Goal: Share content: Share content

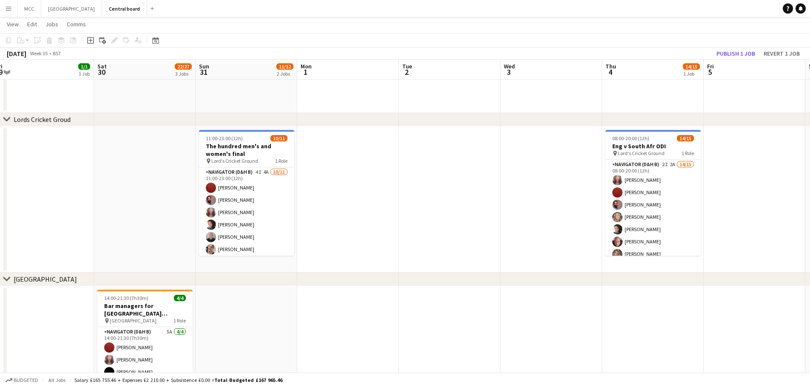
scroll to position [715, 0]
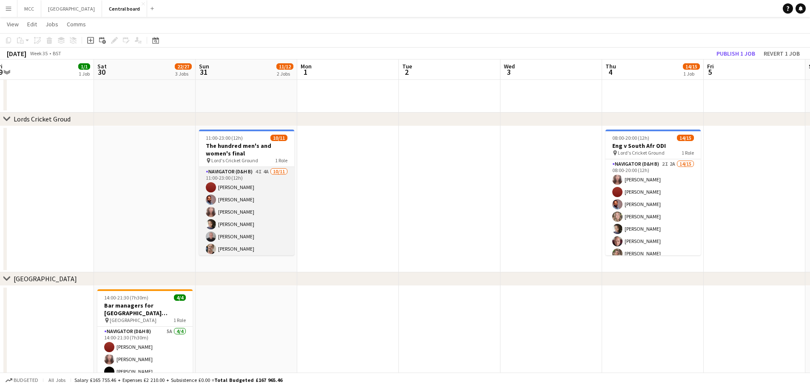
click at [258, 217] on app-card-role "Navigator (D&H B) 4I 4A [DATE] 11:00-23:00 (12h) [PERSON_NAME] [PERSON_NAME] [P…" at bounding box center [246, 243] width 95 height 152
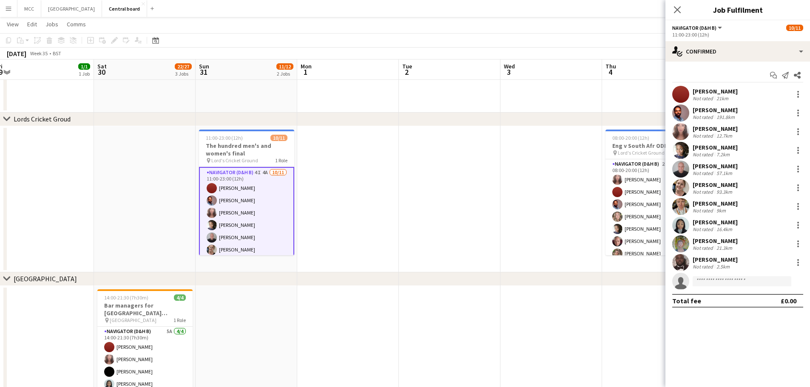
scroll to position [0, 312]
drag, startPoint x: 401, startPoint y: 144, endPoint x: 486, endPoint y: -28, distance: 191.3
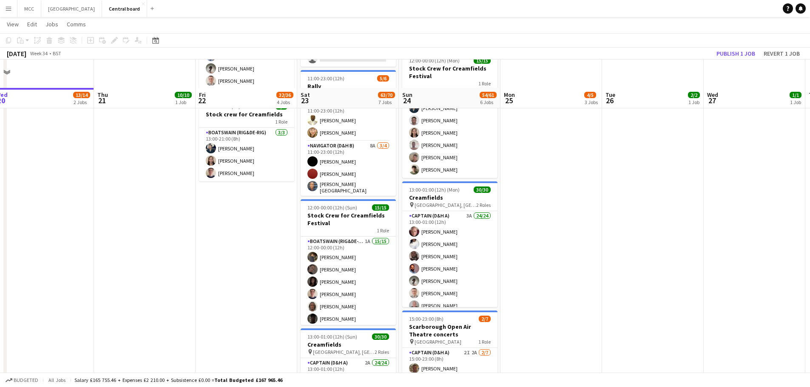
scroll to position [382, 0]
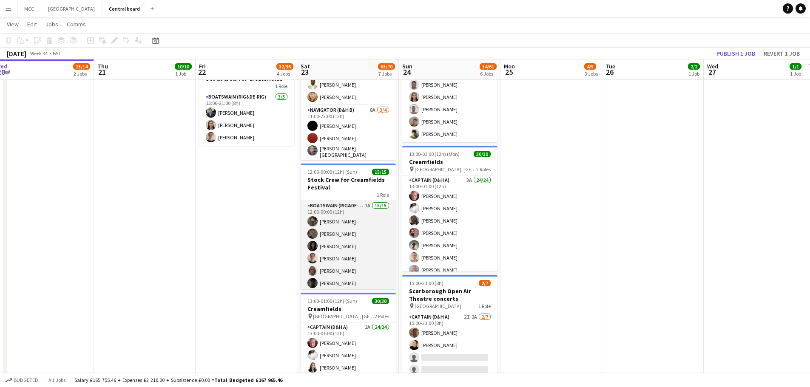
click at [355, 242] on app-card-role "Boatswain (rig&de-rig) 1A 15/15 12:00-00:00 (12h) [PERSON_NAME] [PERSON_NAME] […" at bounding box center [348, 302] width 95 height 202
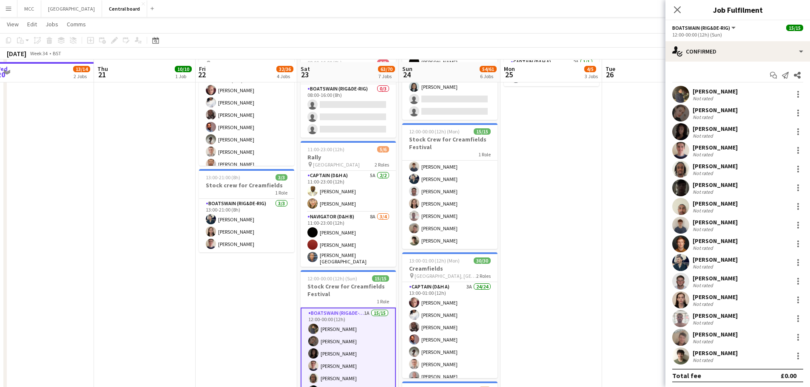
scroll to position [275, 0]
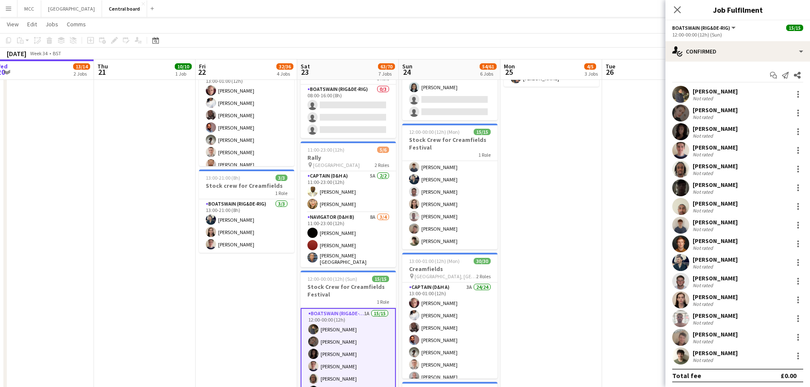
click at [572, 213] on app-date-cell "07:30-13:00 (5h30m) 2/2 Creamfields container Bar 1 Role Navigator (D&H B) 3A […" at bounding box center [551, 205] width 102 height 693
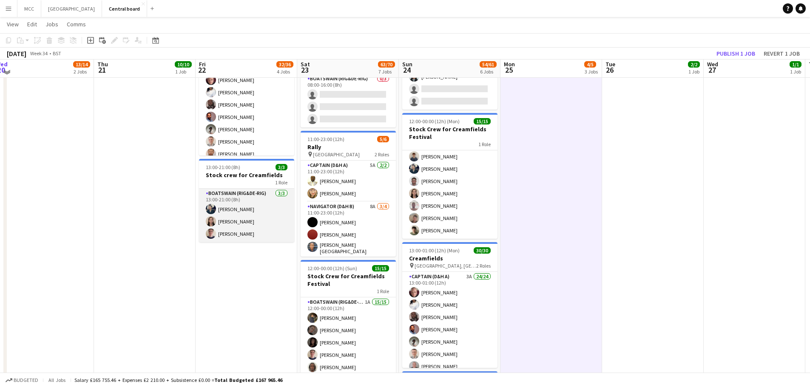
scroll to position [286, 0]
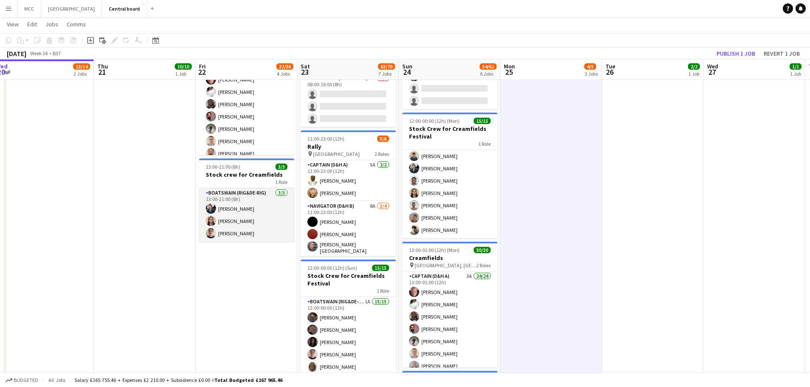
click at [253, 199] on app-card-role "Boatswain (rig&de-rig) [DATE] 13:00-21:00 (8h) [PERSON_NAME] [PERSON_NAME] [PER…" at bounding box center [246, 215] width 95 height 54
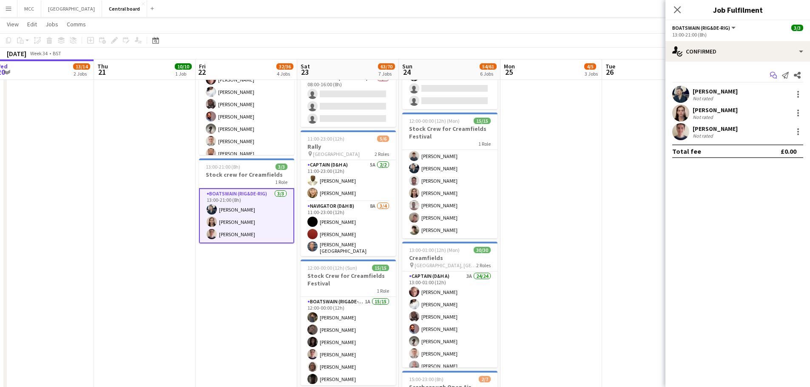
click at [772, 77] on icon "Start chat" at bounding box center [773, 75] width 7 height 7
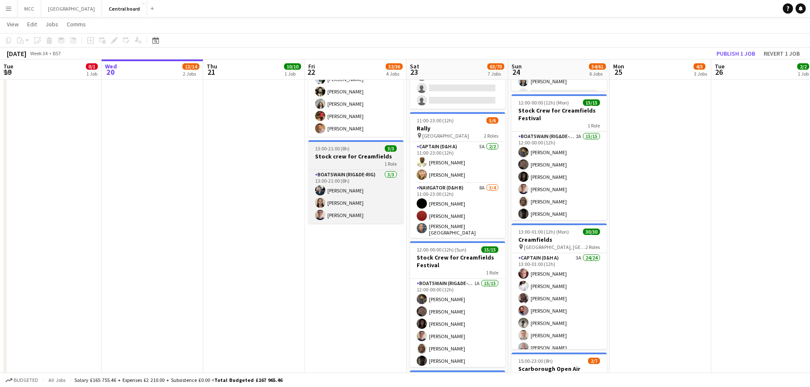
scroll to position [305, 0]
click at [351, 149] on div "13:00-21:00 (8h) 3/3" at bounding box center [355, 148] width 95 height 6
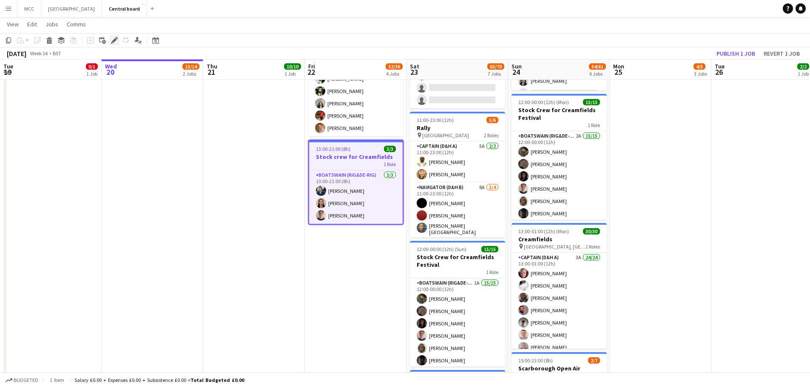
click at [113, 38] on icon "Edit" at bounding box center [114, 40] width 7 height 7
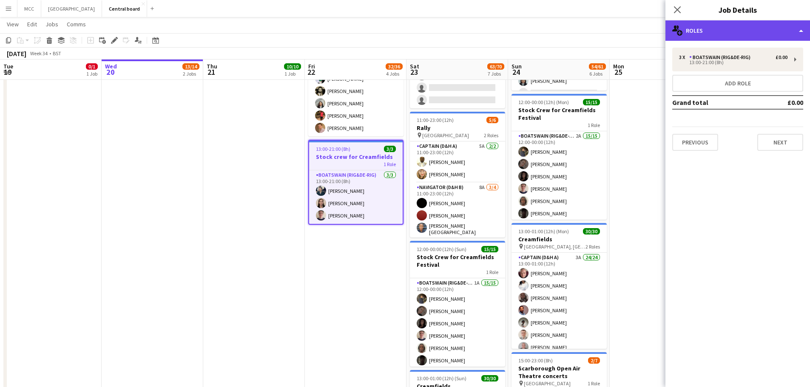
click at [801, 28] on div "multiple-users-add Roles" at bounding box center [737, 30] width 145 height 20
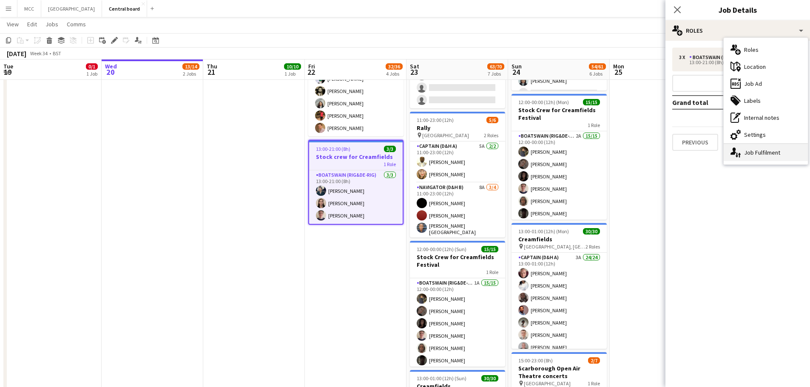
click at [777, 158] on div "single-neutral-actions-up-down Job Fulfilment" at bounding box center [766, 152] width 84 height 17
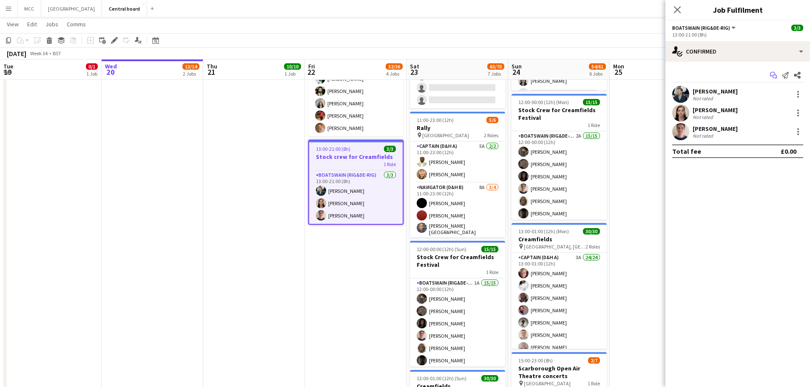
click at [775, 80] on app-icon "Start chat" at bounding box center [773, 75] width 12 height 12
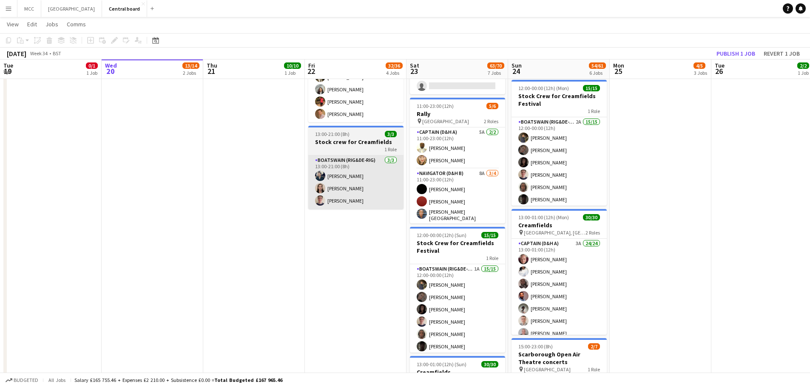
scroll to position [319, 0]
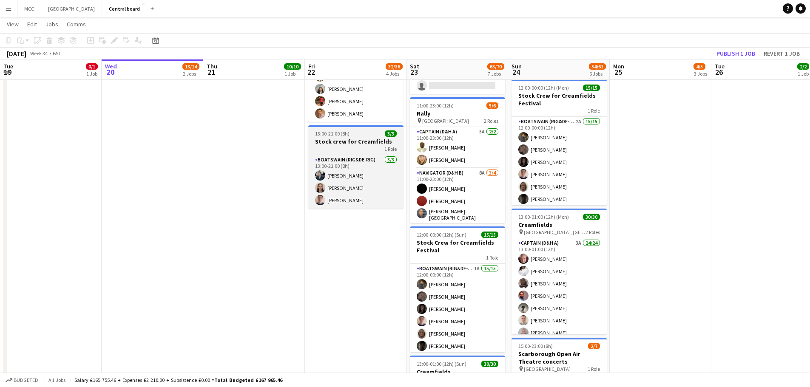
click at [359, 129] on app-job-card "13:00-21:00 (8h) 3/3 Stock crew for Creamfields 1 Role Boatswain (rig&de-rig) […" at bounding box center [355, 166] width 95 height 83
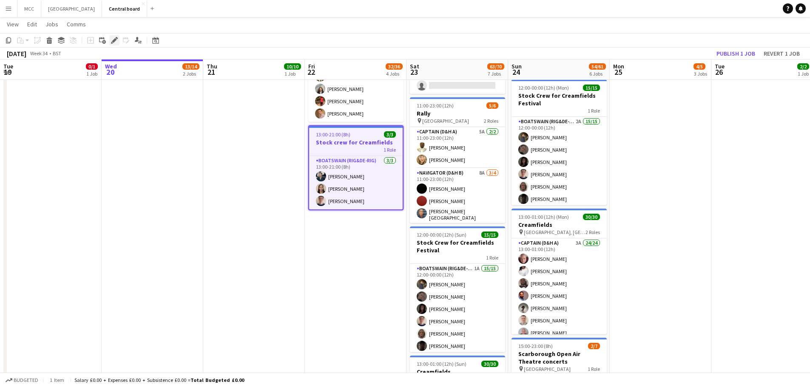
click at [114, 40] on icon at bounding box center [114, 40] width 5 height 5
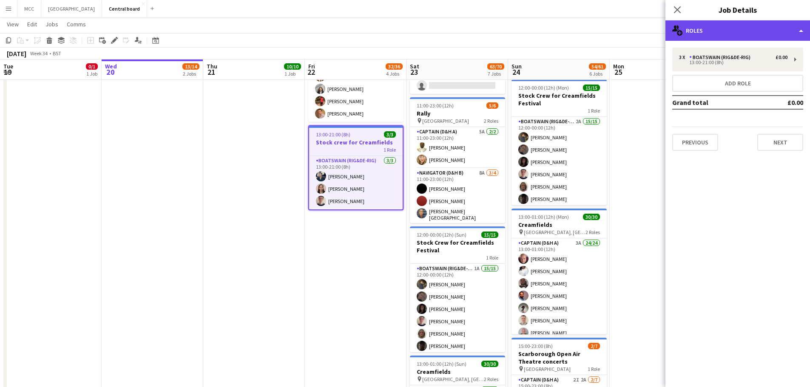
click at [801, 35] on div "multiple-users-add Roles" at bounding box center [737, 30] width 145 height 20
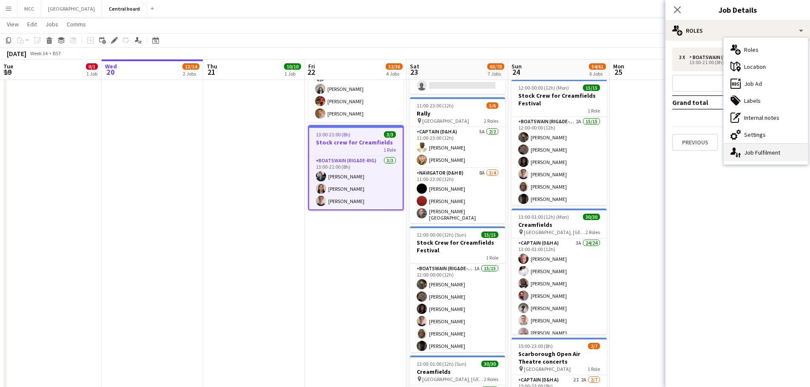
click at [768, 152] on div "single-neutral-actions-up-down Job Fulfilment" at bounding box center [766, 152] width 84 height 17
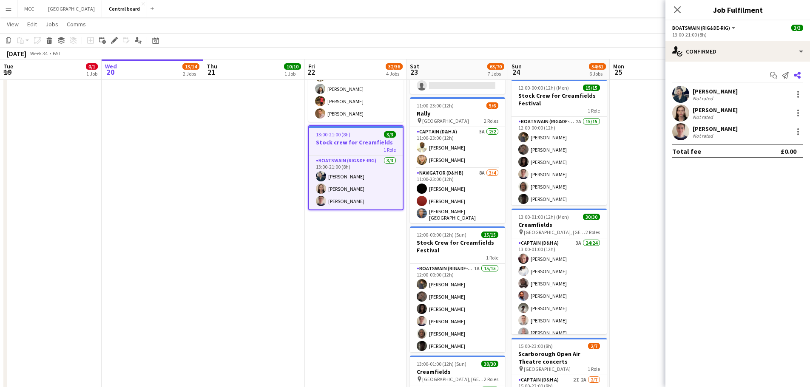
click at [795, 75] on icon at bounding box center [797, 75] width 7 height 7
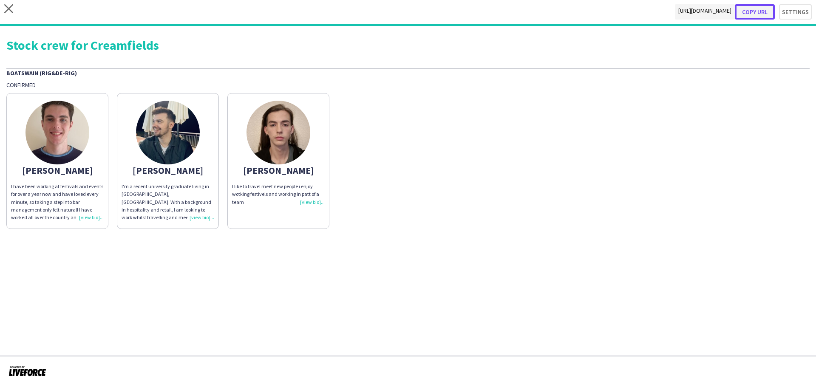
click at [764, 13] on button "Copy url" at bounding box center [755, 11] width 40 height 15
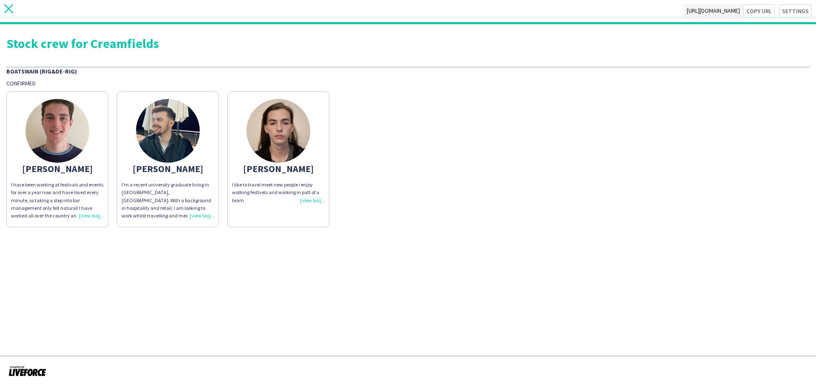
click at [11, 9] on icon "close" at bounding box center [8, 8] width 9 height 9
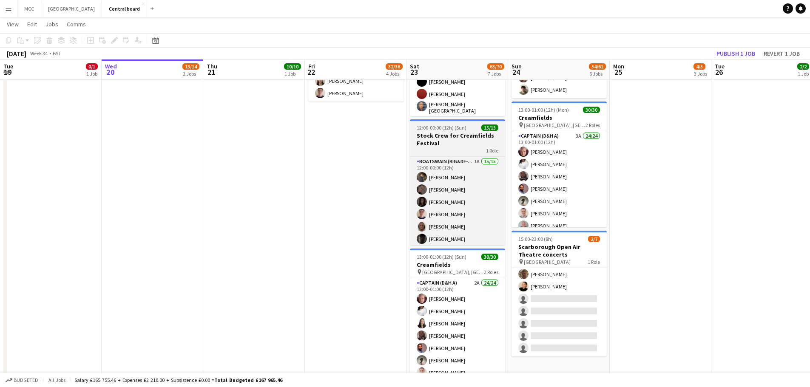
click at [456, 139] on h3 "Stock Crew for Creamfields Festival" at bounding box center [457, 139] width 95 height 15
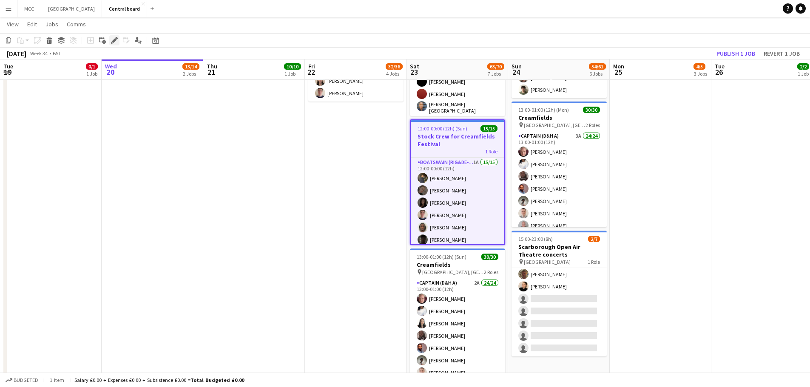
click at [114, 41] on icon at bounding box center [114, 40] width 5 height 5
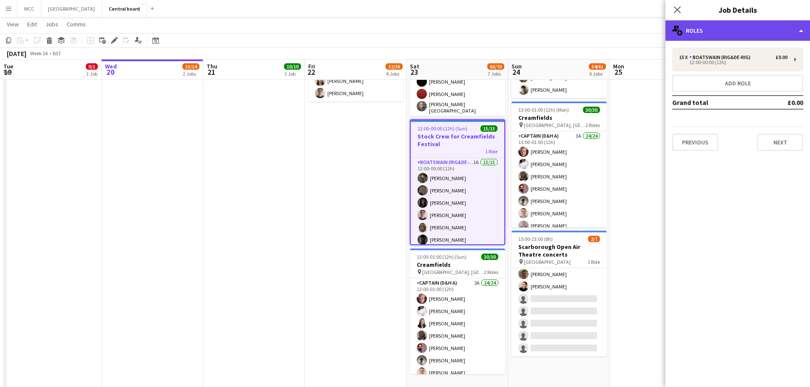
click at [798, 28] on div "multiple-users-add Roles" at bounding box center [737, 30] width 145 height 20
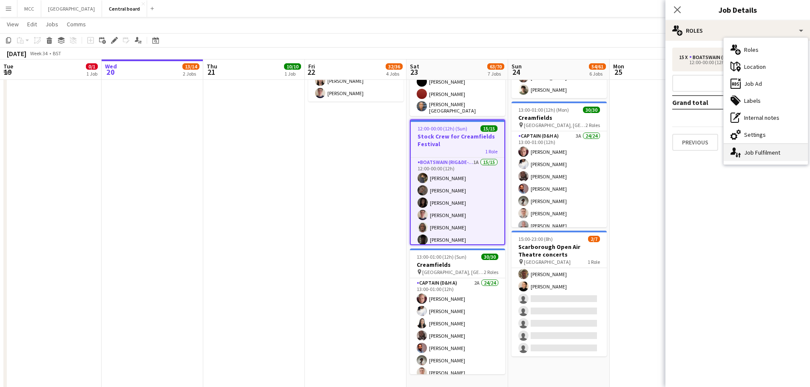
click at [777, 151] on div "single-neutral-actions-up-down Job Fulfilment" at bounding box center [766, 152] width 84 height 17
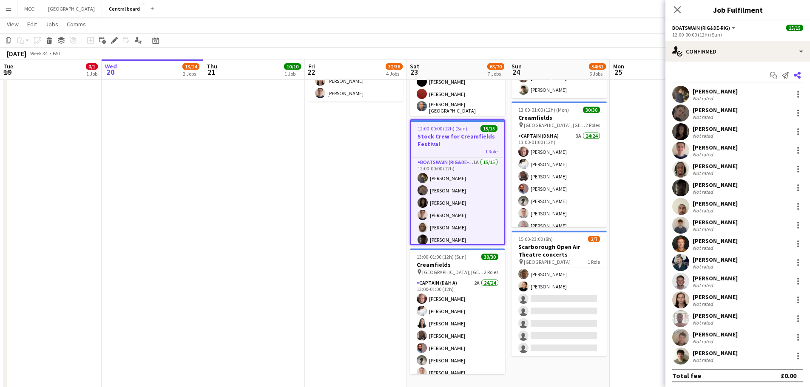
click at [794, 77] on icon "Share" at bounding box center [797, 75] width 7 height 7
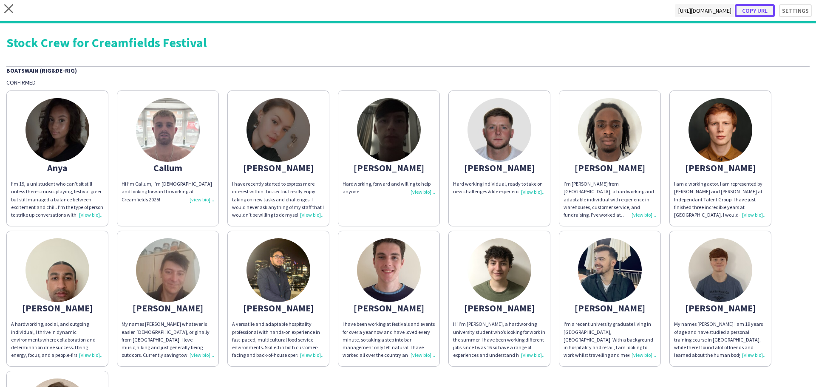
click at [756, 8] on button "Copy url" at bounding box center [755, 10] width 40 height 13
click at [5, 3] on div "close [URL][DOMAIN_NAME] Copy url Settings" at bounding box center [408, 11] width 816 height 23
click at [11, 11] on icon at bounding box center [8, 8] width 9 height 9
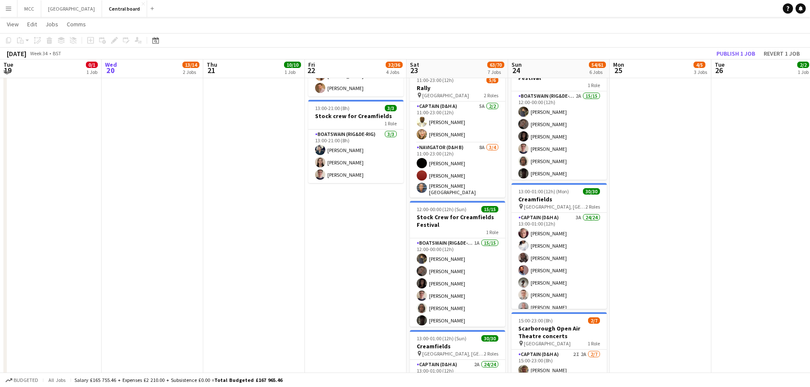
scroll to position [347, 0]
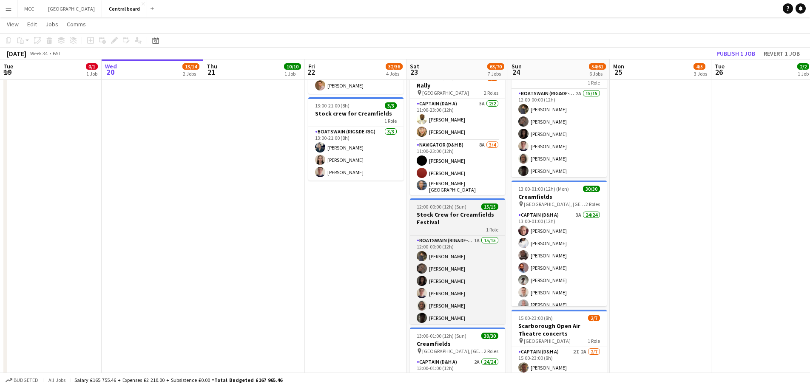
click at [458, 219] on h3 "Stock Crew for Creamfields Festival" at bounding box center [457, 218] width 95 height 15
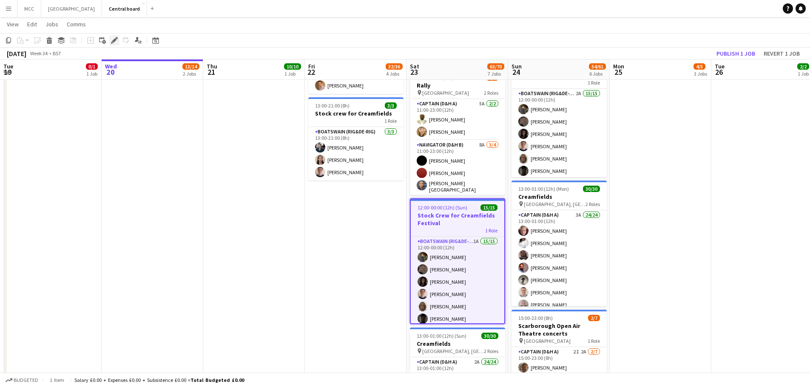
click at [116, 40] on icon at bounding box center [114, 40] width 5 height 5
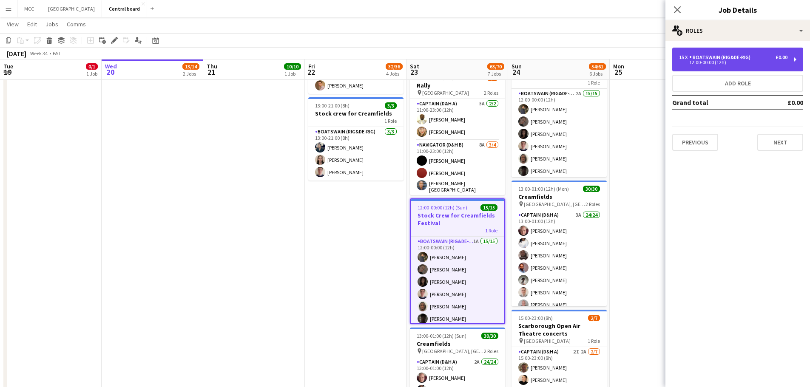
click at [792, 58] on div "15 x Boatswain (rig&de-rig) £0.00 12:00-00:00 (12h)" at bounding box center [737, 60] width 131 height 24
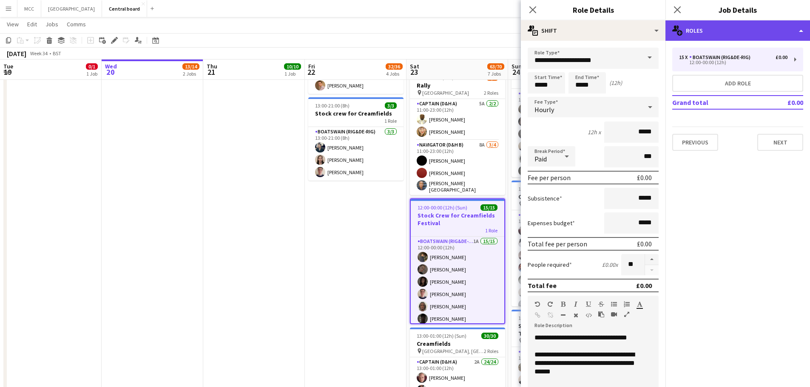
click at [798, 28] on div "multiple-users-add Roles" at bounding box center [737, 30] width 145 height 20
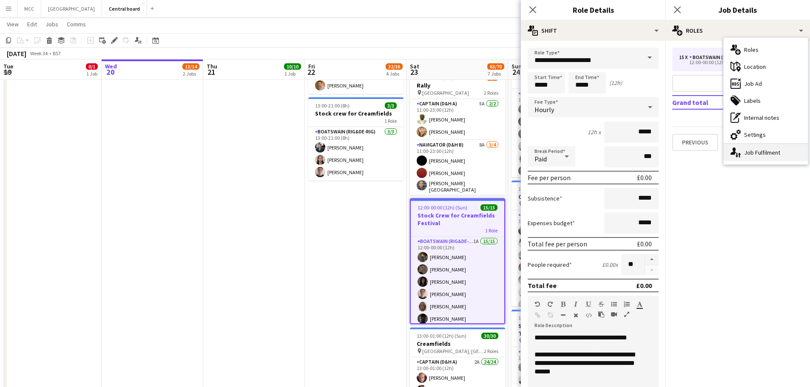
click at [772, 155] on div "single-neutral-actions-up-down Job Fulfilment" at bounding box center [766, 152] width 84 height 17
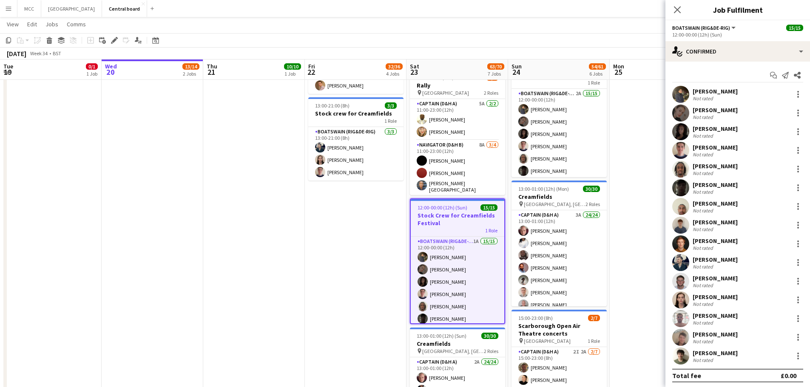
scroll to position [2, 0]
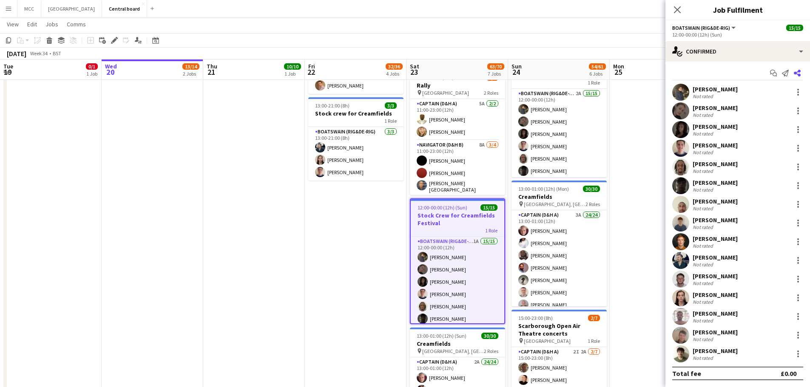
click at [794, 76] on icon "Share" at bounding box center [797, 73] width 7 height 7
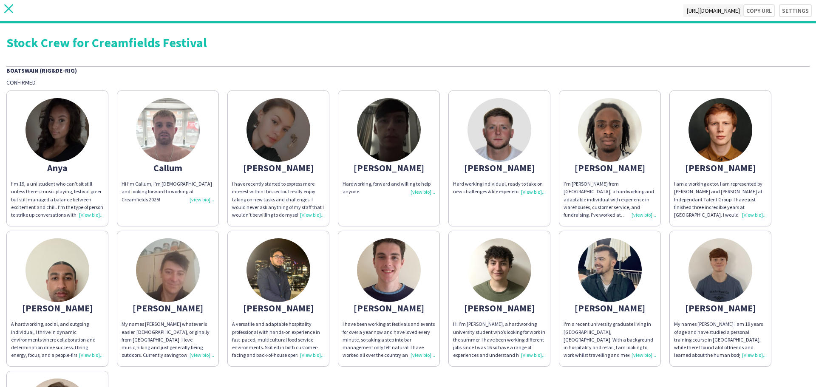
click at [8, 8] on icon at bounding box center [8, 8] width 9 height 9
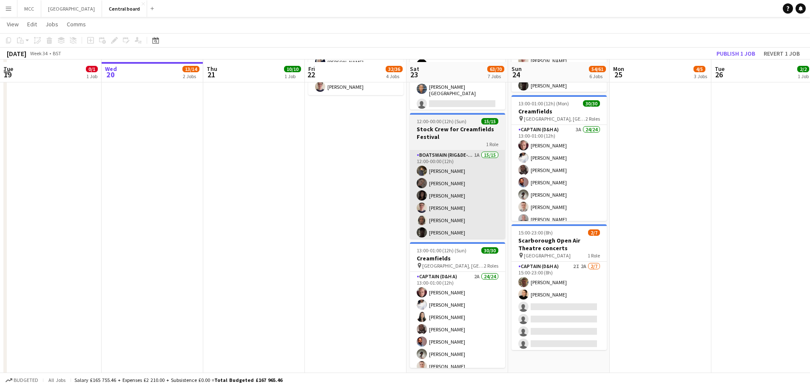
scroll to position [432, 0]
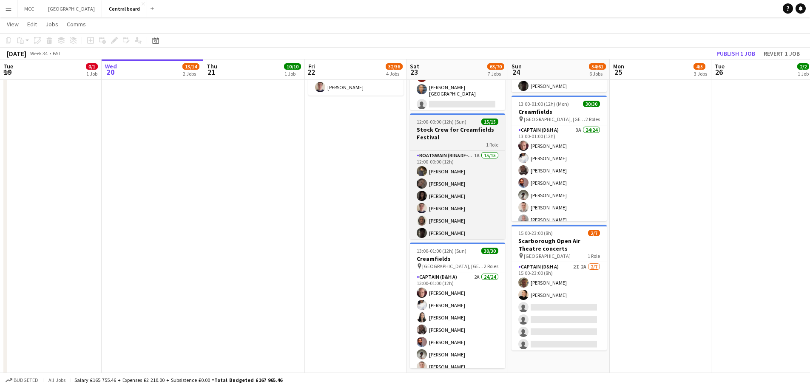
click at [466, 142] on div "1 Role" at bounding box center [457, 144] width 95 height 7
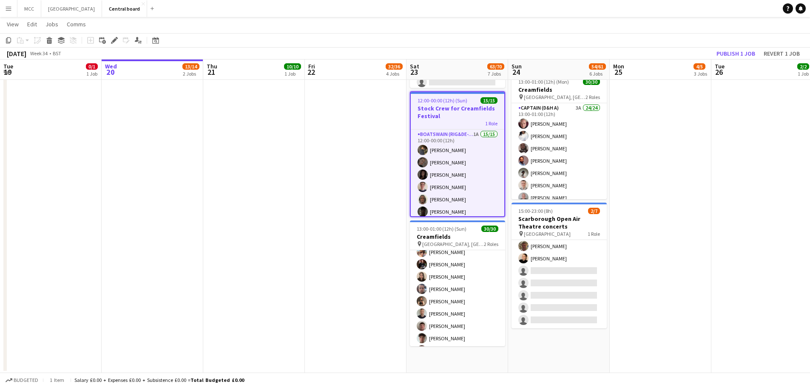
scroll to position [307, 0]
click at [449, 112] on h3 "Stock Crew for Creamfields Festival" at bounding box center [458, 112] width 94 height 15
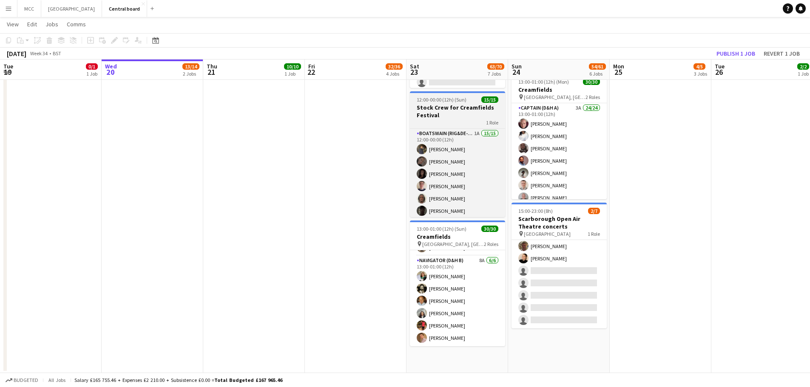
click at [449, 112] on h3 "Stock Crew for Creamfields Festival" at bounding box center [457, 111] width 95 height 15
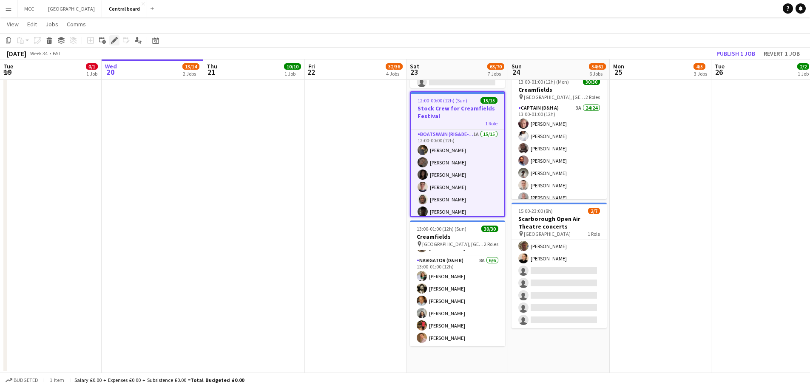
click at [116, 38] on icon at bounding box center [117, 38] width 2 height 2
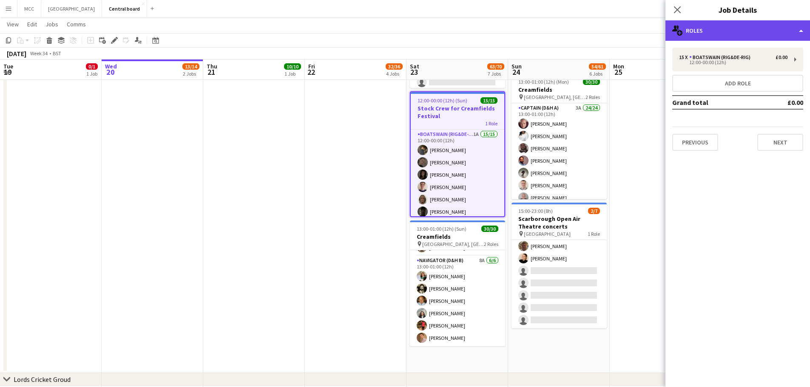
click at [807, 24] on div "multiple-users-add Roles" at bounding box center [737, 30] width 145 height 20
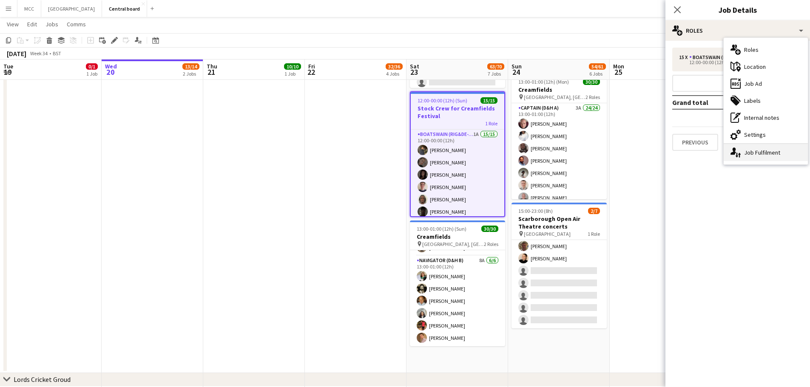
click at [769, 153] on div "single-neutral-actions-up-down Job Fulfilment" at bounding box center [766, 152] width 84 height 17
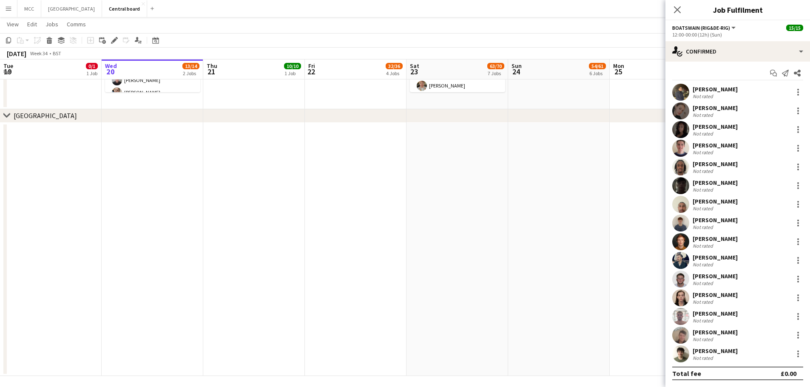
scroll to position [879, 0]
click at [735, 90] on div "[PERSON_NAME]" at bounding box center [715, 89] width 45 height 8
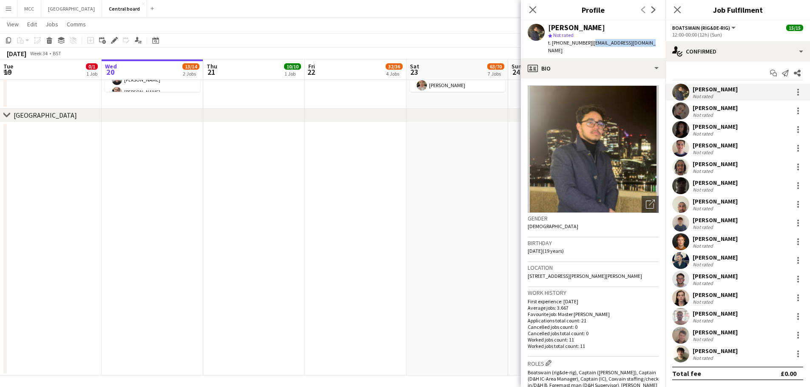
drag, startPoint x: 643, startPoint y: 43, endPoint x: 589, endPoint y: 48, distance: 54.2
click at [589, 48] on div "[PERSON_NAME] star Not rated t. [PHONE_NUMBER] | [EMAIL_ADDRESS][DOMAIN_NAME]" at bounding box center [593, 39] width 145 height 38
copy span "[EMAIL_ADDRESS][DOMAIN_NAME]"
click at [730, 115] on div "[PERSON_NAME] Not rated" at bounding box center [737, 110] width 145 height 17
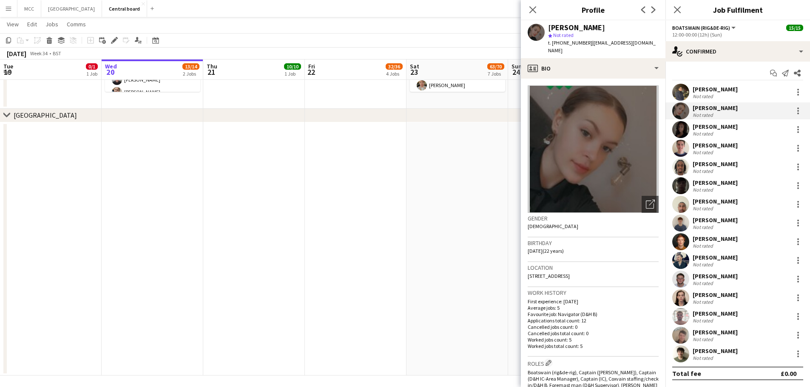
drag, startPoint x: 554, startPoint y: 48, endPoint x: 590, endPoint y: 44, distance: 36.4
click at [590, 44] on div "t. [PHONE_NUMBER] | [EMAIL_ADDRESS][DOMAIN_NAME]" at bounding box center [603, 46] width 111 height 15
copy span "[EMAIL_ADDRESS][DOMAIN_NAME]"
click at [722, 125] on div "[PERSON_NAME]" at bounding box center [715, 127] width 45 height 8
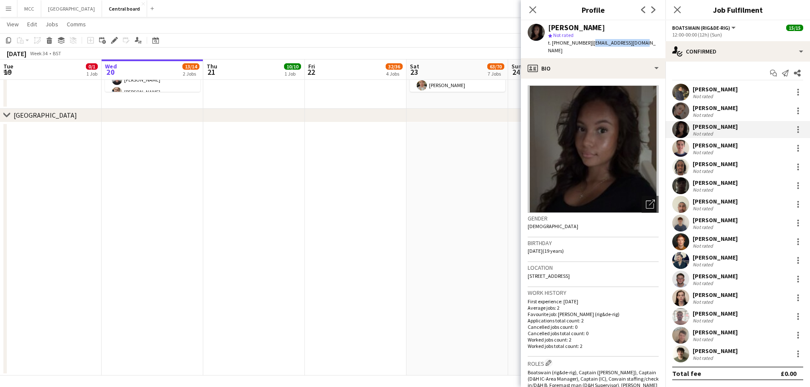
drag, startPoint x: 642, startPoint y: 44, endPoint x: 588, endPoint y: 45, distance: 53.6
click at [588, 45] on div "[PERSON_NAME] star Not rated t. [PHONE_NUMBER] | [EMAIL_ADDRESS][DOMAIN_NAME]" at bounding box center [593, 39] width 145 height 38
copy span "[EMAIL_ADDRESS][DOMAIN_NAME]"
click at [736, 148] on div "[PERSON_NAME] Not rated" at bounding box center [737, 148] width 145 height 17
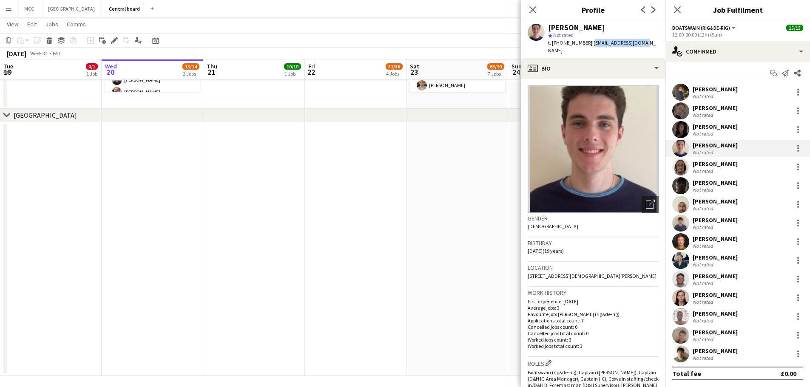
drag, startPoint x: 642, startPoint y: 43, endPoint x: 588, endPoint y: 49, distance: 53.9
click at [588, 49] on div "[PERSON_NAME] star Not rated t. [PHONE_NUMBER] | [EMAIL_ADDRESS][DOMAIN_NAME]" at bounding box center [593, 39] width 145 height 38
copy span "[EMAIL_ADDRESS][DOMAIN_NAME]"
click at [724, 164] on div "[PERSON_NAME]" at bounding box center [715, 164] width 45 height 8
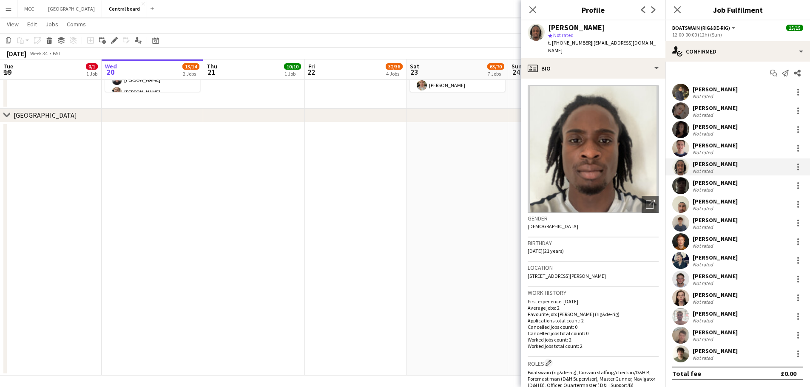
drag, startPoint x: 647, startPoint y: 44, endPoint x: 588, endPoint y: 47, distance: 59.6
click at [588, 47] on div "[PERSON_NAME] star Not rated t. [PHONE_NUMBER] | [EMAIL_ADDRESS][DOMAIN_NAME]" at bounding box center [593, 39] width 145 height 38
copy span "[EMAIL_ADDRESS][DOMAIN_NAME]"
click at [719, 184] on div "[PERSON_NAME]" at bounding box center [715, 183] width 45 height 8
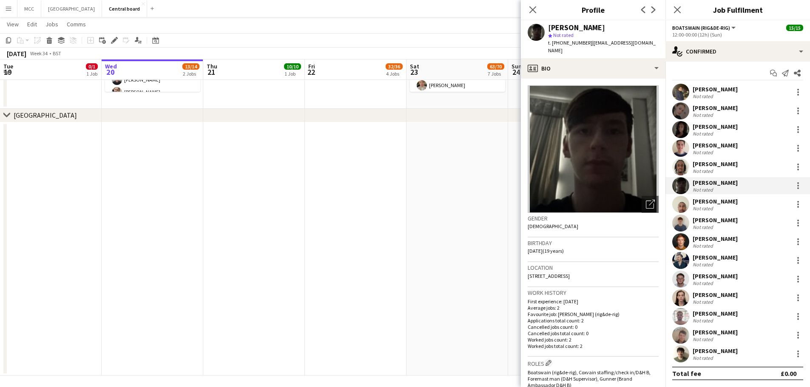
drag, startPoint x: 645, startPoint y: 46, endPoint x: 587, endPoint y: 46, distance: 57.8
click at [587, 46] on div "[PERSON_NAME] star Not rated t. [PHONE_NUMBER] | [EMAIL_ADDRESS][DOMAIN_NAME]" at bounding box center [593, 39] width 145 height 38
copy span "[EMAIL_ADDRESS][DOMAIN_NAME]"
click at [723, 196] on div "[PERSON_NAME] Not rated" at bounding box center [737, 204] width 145 height 17
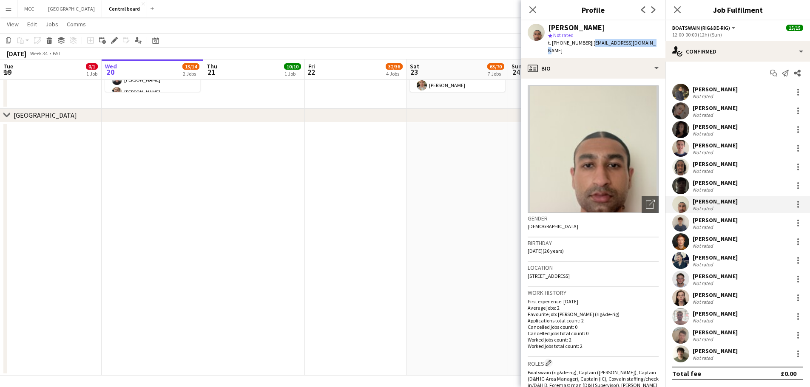
drag, startPoint x: 645, startPoint y: 45, endPoint x: 588, endPoint y: 47, distance: 57.0
click at [588, 47] on div "[PERSON_NAME] star Not rated t. [PHONE_NUMBER] | [EMAIL_ADDRESS][DOMAIN_NAME]" at bounding box center [593, 39] width 145 height 38
copy span "[EMAIL_ADDRESS][DOMAIN_NAME]"
click at [719, 189] on div "Not rated" at bounding box center [715, 190] width 45 height 6
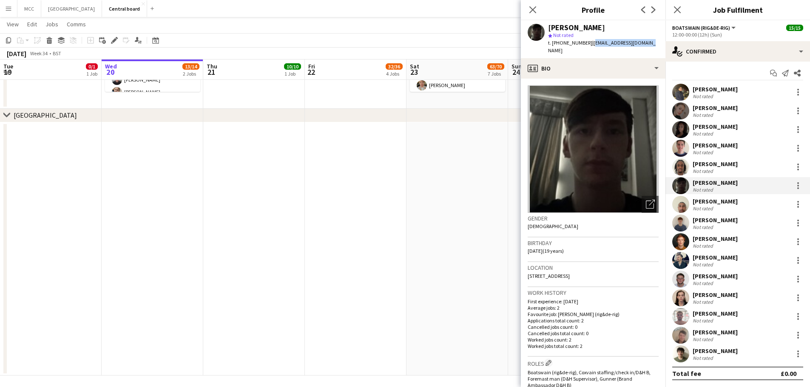
drag, startPoint x: 647, startPoint y: 43, endPoint x: 588, endPoint y: 49, distance: 59.4
click at [588, 49] on div "[PERSON_NAME] star Not rated t. [PHONE_NUMBER] | [EMAIL_ADDRESS][DOMAIN_NAME]" at bounding box center [593, 39] width 145 height 38
copy span "[EMAIL_ADDRESS][DOMAIN_NAME]"
click at [719, 219] on div "[PERSON_NAME]" at bounding box center [715, 220] width 45 height 8
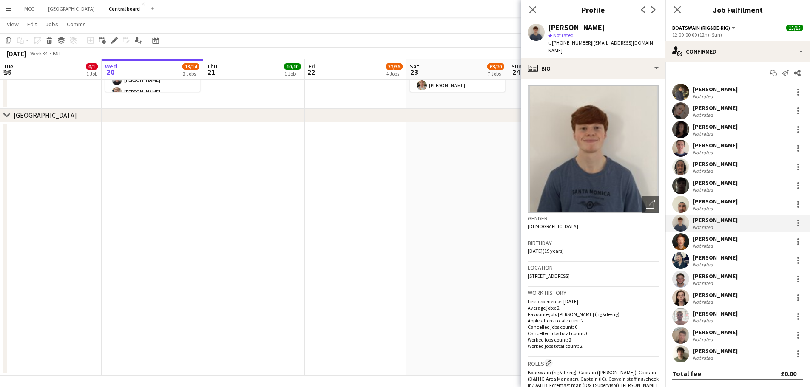
drag, startPoint x: 648, startPoint y: 42, endPoint x: 590, endPoint y: 45, distance: 57.9
click at [590, 45] on div "[PERSON_NAME] star Not rated t. [PHONE_NUMBER] | [EMAIL_ADDRESS][DOMAIN_NAME]" at bounding box center [593, 39] width 145 height 38
copy span "[EMAIL_ADDRESS][DOMAIN_NAME]"
click at [711, 241] on div "[PERSON_NAME]" at bounding box center [715, 239] width 45 height 8
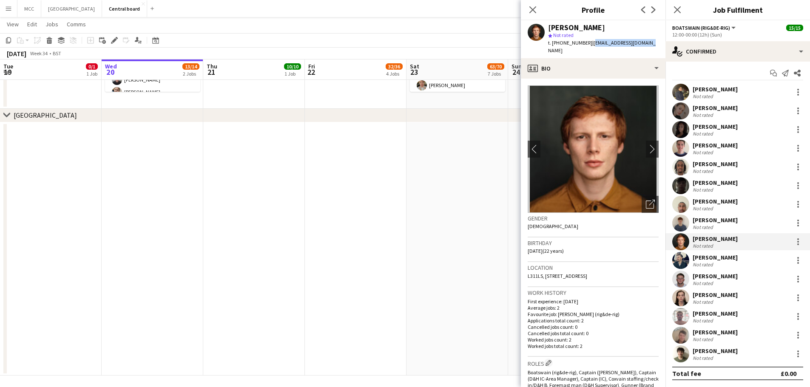
drag, startPoint x: 643, startPoint y: 43, endPoint x: 588, endPoint y: 49, distance: 54.8
click at [588, 49] on div "[PERSON_NAME] star Not rated t. [PHONE_NUMBER] | [EMAIL_ADDRESS][DOMAIN_NAME]" at bounding box center [593, 39] width 145 height 38
copy span "[EMAIL_ADDRESS][DOMAIN_NAME]"
click at [722, 256] on div "[PERSON_NAME]" at bounding box center [715, 258] width 45 height 8
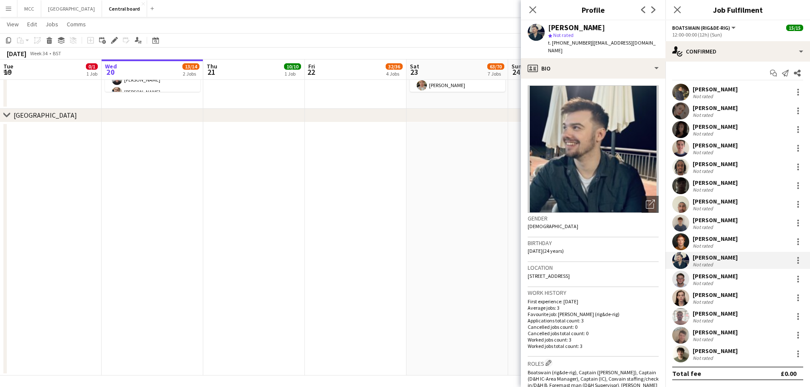
drag, startPoint x: 649, startPoint y: 43, endPoint x: 587, endPoint y: 48, distance: 62.3
click at [587, 48] on div "[PERSON_NAME] star Not rated t. [PHONE_NUMBER] | [EMAIL_ADDRESS][DOMAIN_NAME]" at bounding box center [593, 39] width 145 height 38
click at [724, 287] on div "[PERSON_NAME] Not rated" at bounding box center [737, 279] width 145 height 17
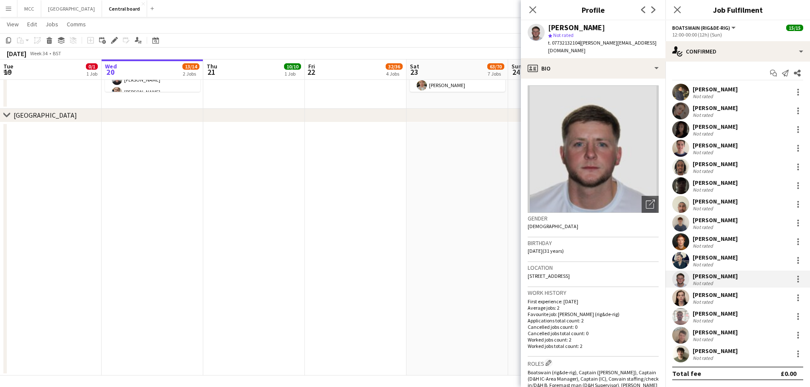
drag, startPoint x: 642, startPoint y: 45, endPoint x: 582, endPoint y: 50, distance: 60.1
click at [582, 50] on div "[PERSON_NAME] star Not rated t. 07732132104 | [PERSON_NAME][EMAIL_ADDRESS][DOMA…" at bounding box center [593, 39] width 145 height 38
click at [740, 296] on div "[PERSON_NAME] Not rated" at bounding box center [737, 298] width 145 height 17
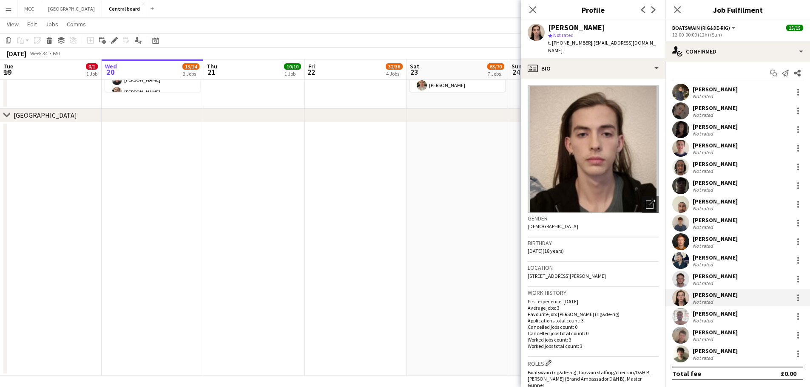
drag, startPoint x: 632, startPoint y: 45, endPoint x: 588, endPoint y: 48, distance: 44.7
click at [588, 48] on div "[PERSON_NAME] star Not rated t. [PHONE_NUMBER] | [EMAIL_ADDRESS][DOMAIN_NAME]" at bounding box center [593, 39] width 145 height 38
click at [743, 313] on div "[PERSON_NAME] Not rated" at bounding box center [737, 316] width 145 height 17
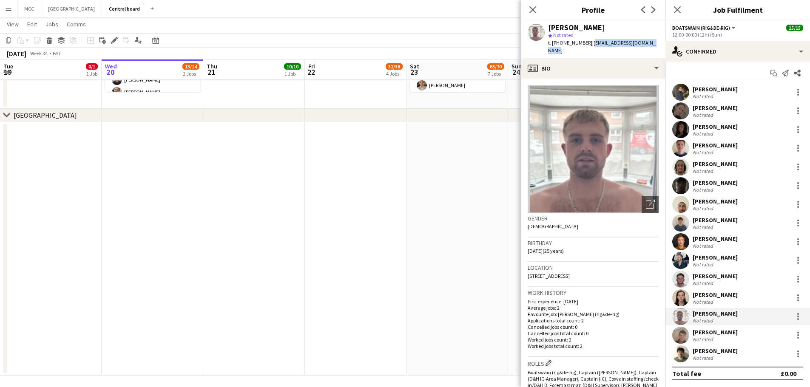
drag, startPoint x: 655, startPoint y: 42, endPoint x: 589, endPoint y: 45, distance: 65.5
click at [589, 45] on div "[PERSON_NAME] star Not rated t. [PHONE_NUMBER] | [EMAIL_ADDRESS][DOMAIN_NAME]" at bounding box center [593, 39] width 145 height 38
click at [727, 334] on div "[PERSON_NAME]" at bounding box center [715, 333] width 45 height 8
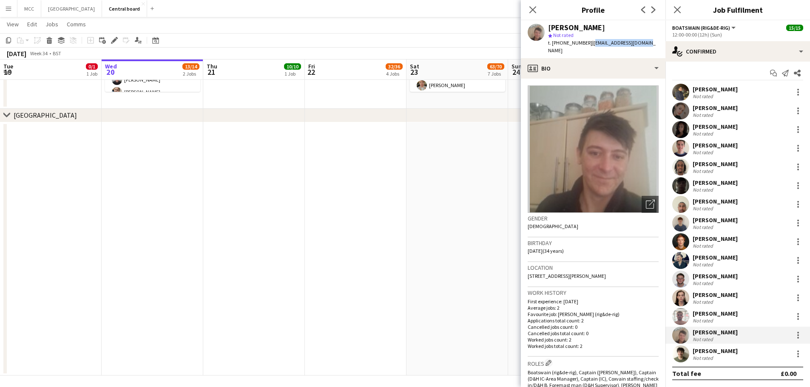
drag, startPoint x: 644, startPoint y: 40, endPoint x: 590, endPoint y: 46, distance: 54.7
click at [590, 46] on div "[PERSON_NAME] star Not rated t. [PHONE_NUMBER] | [EMAIL_ADDRESS][DOMAIN_NAME]" at bounding box center [593, 39] width 145 height 38
click at [730, 356] on div "[PERSON_NAME] Not rated" at bounding box center [737, 354] width 145 height 17
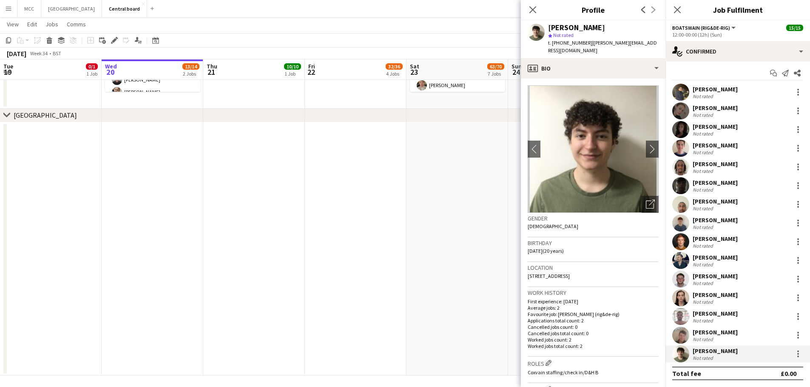
drag, startPoint x: 636, startPoint y: 42, endPoint x: 588, endPoint y: 43, distance: 48.1
click at [588, 43] on div "[PERSON_NAME] star Not rated t. [PHONE_NUMBER] | [PERSON_NAME][EMAIL_ADDRESS][D…" at bounding box center [593, 39] width 145 height 38
click at [363, 248] on app-date-cell at bounding box center [356, 249] width 102 height 254
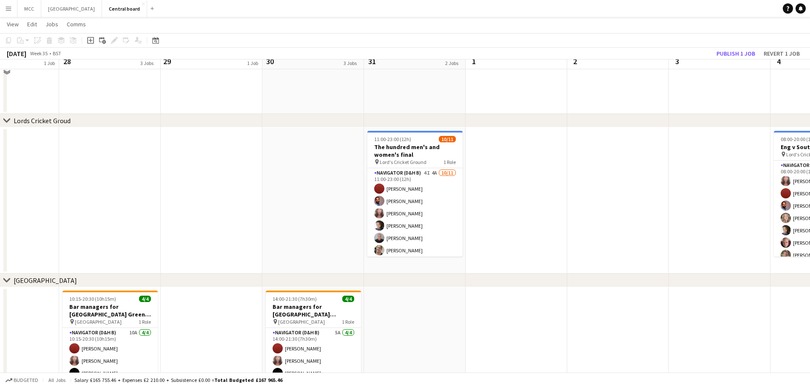
scroll to position [753, 0]
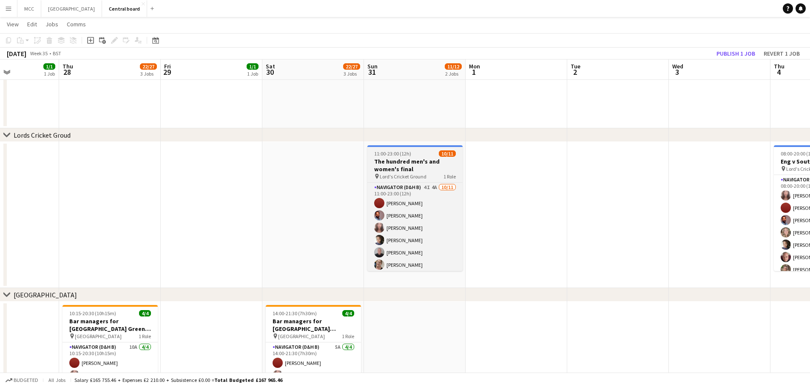
click at [401, 152] on span "11:00-23:00 (12h)" at bounding box center [392, 154] width 37 height 6
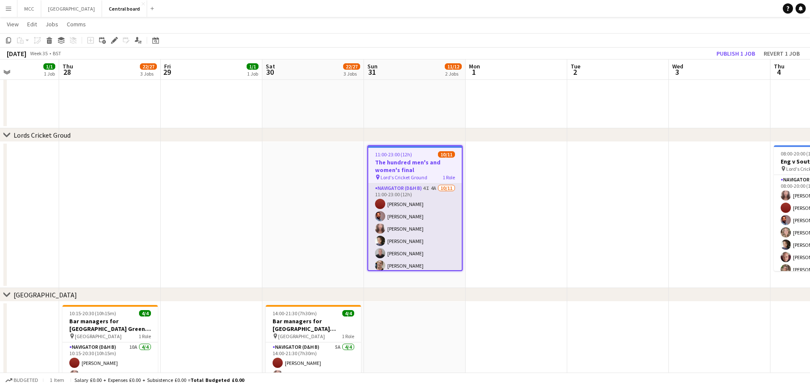
click at [442, 233] on app-card-role "Navigator (D&H B) 4I 4A [DATE] 11:00-23:00 (12h) [PERSON_NAME] [PERSON_NAME] [P…" at bounding box center [415, 260] width 94 height 152
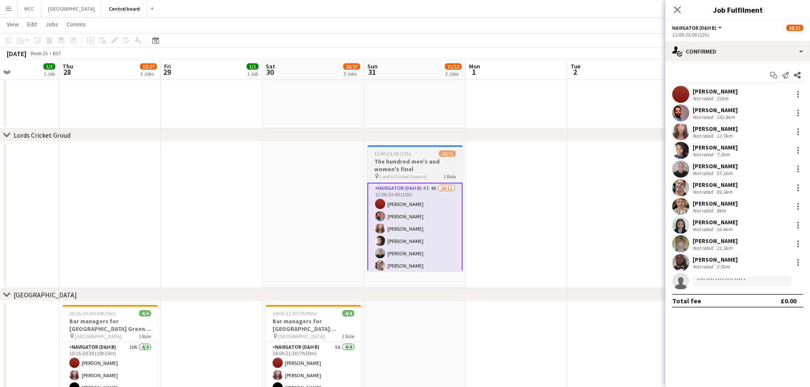
click at [423, 165] on h3 "The hundred men's and women's final" at bounding box center [414, 165] width 95 height 15
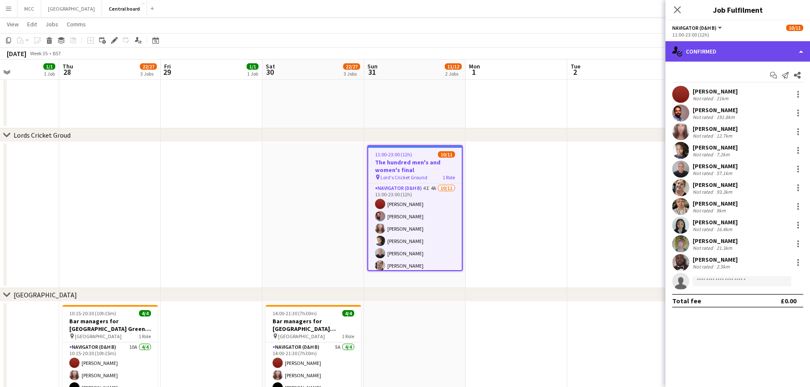
click at [804, 55] on div "single-neutral-actions-check-2 Confirmed" at bounding box center [737, 51] width 145 height 20
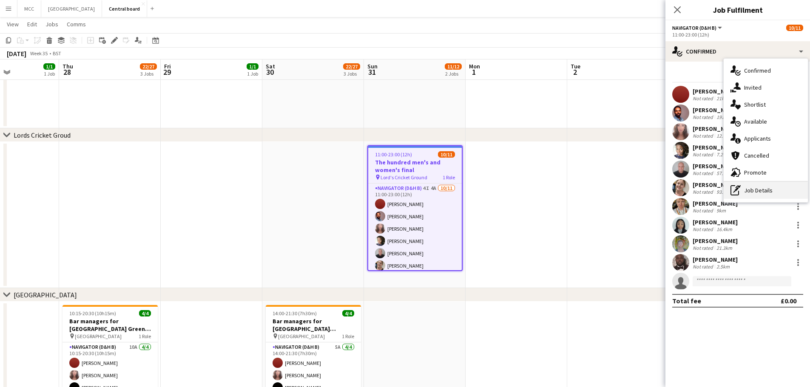
click at [767, 188] on div "pen-write Job Details" at bounding box center [766, 190] width 84 height 17
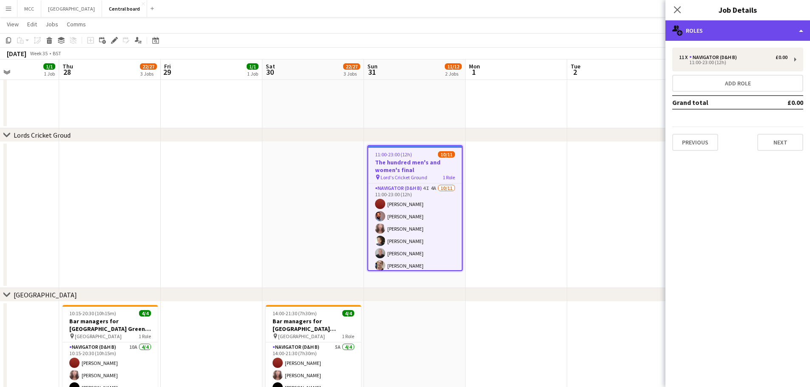
click at [799, 31] on div "multiple-users-add Roles" at bounding box center [737, 30] width 145 height 20
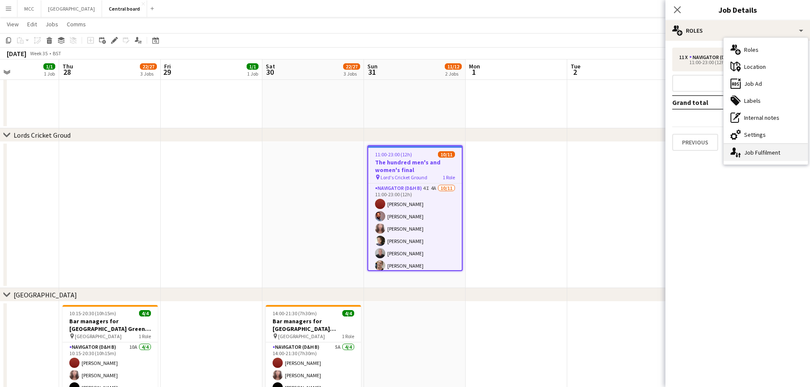
click at [774, 153] on div "single-neutral-actions-up-down Job Fulfilment" at bounding box center [766, 152] width 84 height 17
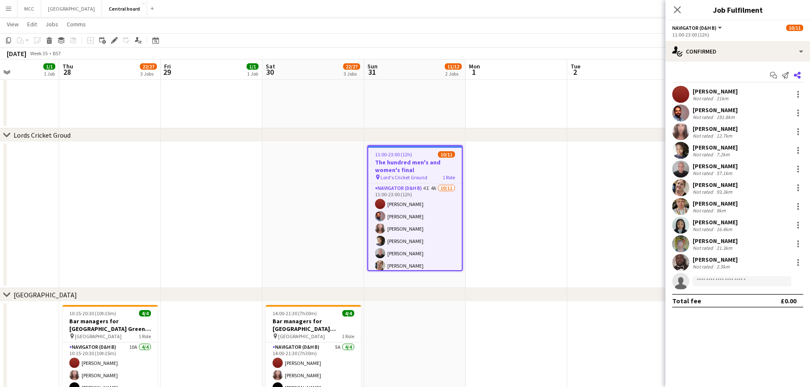
click at [798, 74] on icon "Share" at bounding box center [797, 75] width 7 height 7
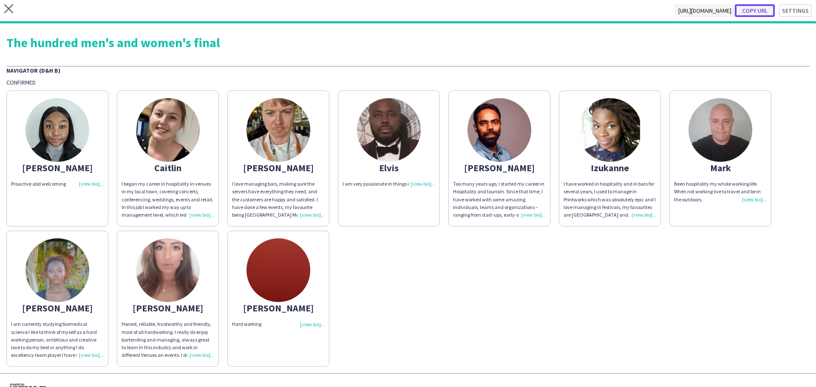
click at [755, 12] on button "Copy url" at bounding box center [755, 10] width 40 height 13
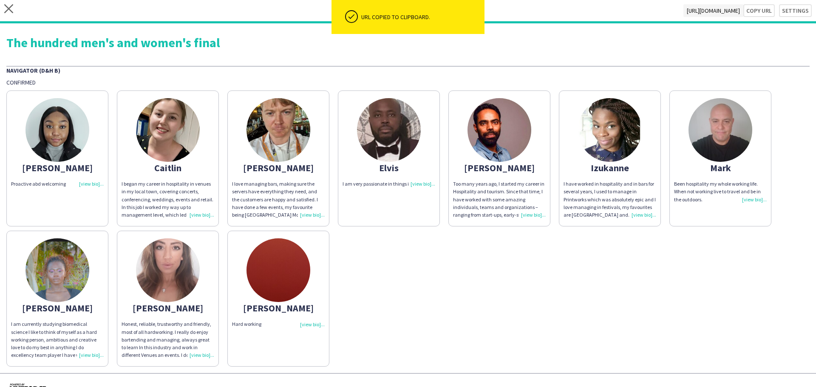
click at [3, 14] on div "close [URL][DOMAIN_NAME] Copy url Settings" at bounding box center [408, 11] width 816 height 23
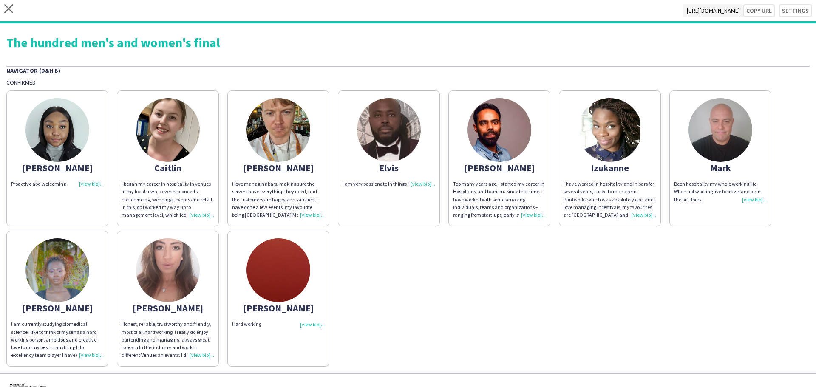
click at [3, 0] on div "close [URL][DOMAIN_NAME] Copy url Settings" at bounding box center [408, 11] width 816 height 23
click at [10, 10] on icon at bounding box center [8, 8] width 9 height 9
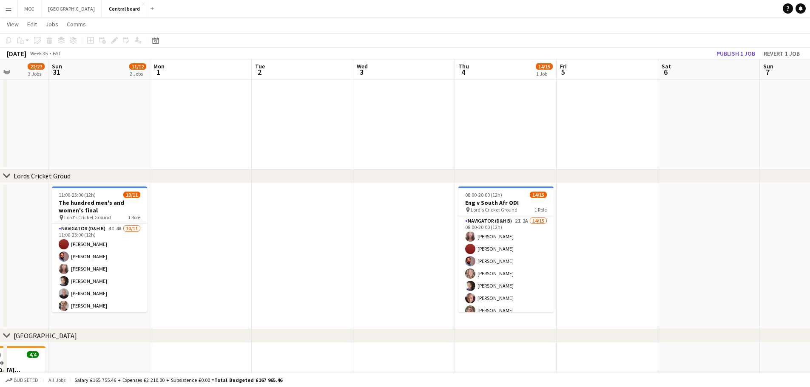
scroll to position [0, 273]
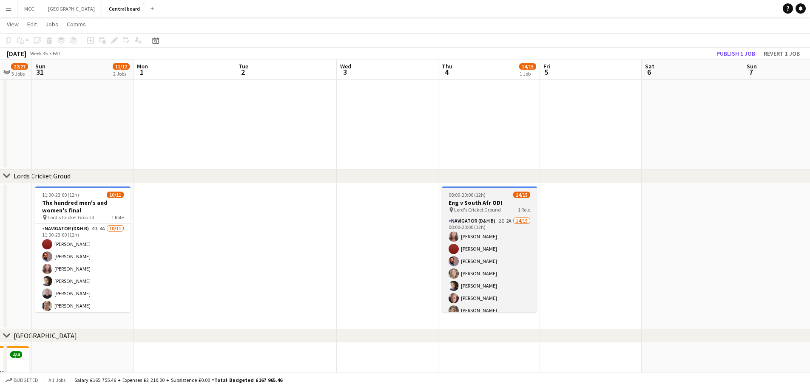
click at [508, 204] on h3 "Eng v South Afr ODI" at bounding box center [489, 203] width 95 height 8
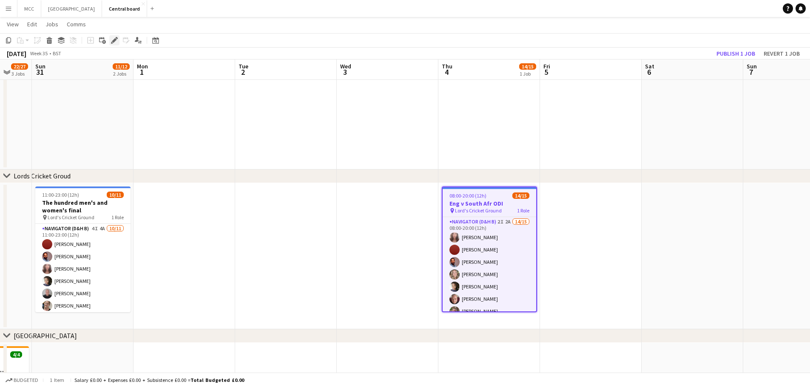
click at [115, 40] on icon at bounding box center [114, 40] width 5 height 5
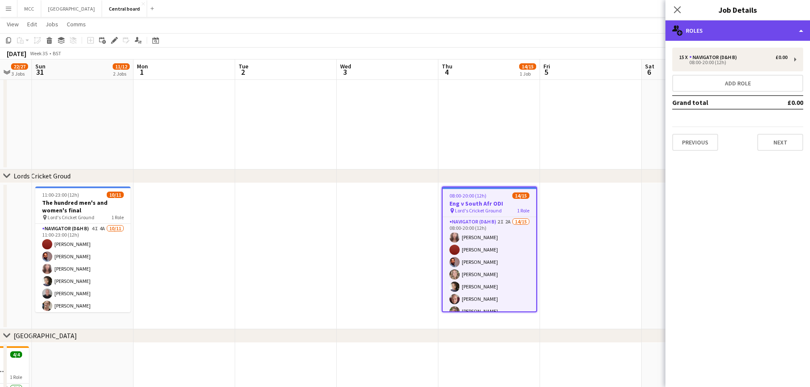
click at [799, 27] on div "multiple-users-add Roles" at bounding box center [737, 30] width 145 height 20
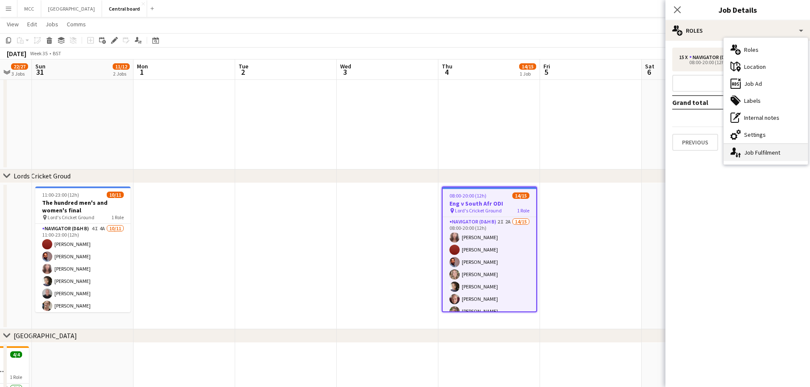
click at [778, 155] on div "single-neutral-actions-up-down Job Fulfilment" at bounding box center [766, 152] width 84 height 17
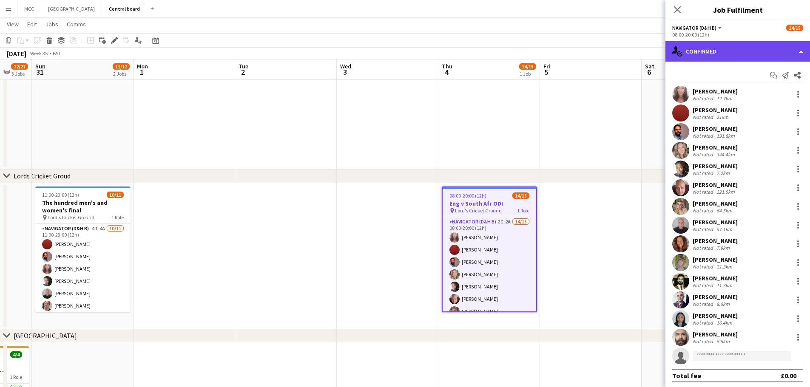
click at [801, 49] on div "single-neutral-actions-check-2 Confirmed" at bounding box center [737, 51] width 145 height 20
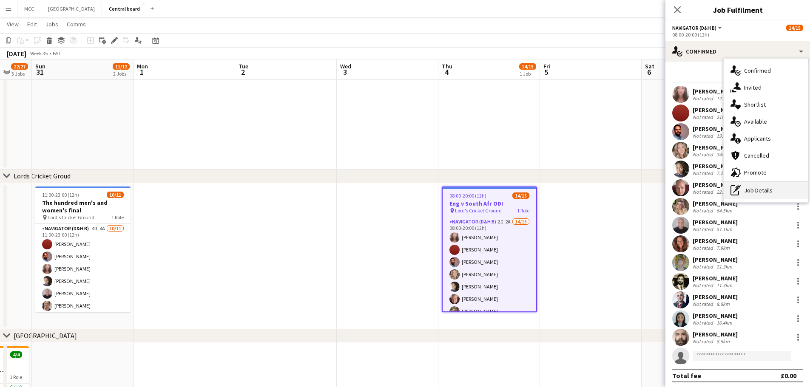
click at [765, 191] on div "pen-write Job Details" at bounding box center [766, 190] width 84 height 17
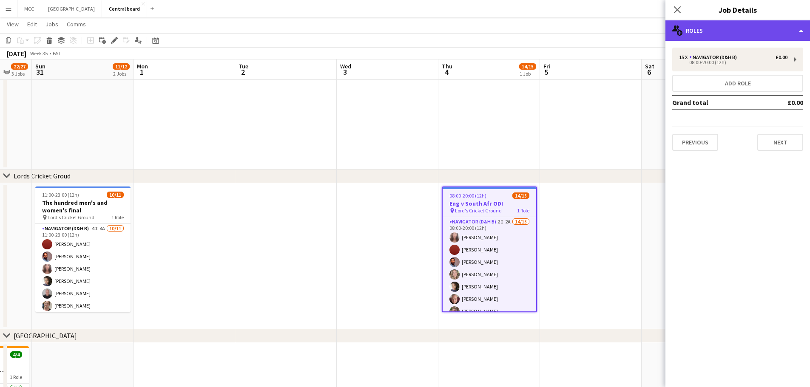
click at [800, 30] on div "multiple-users-add Roles" at bounding box center [737, 30] width 145 height 20
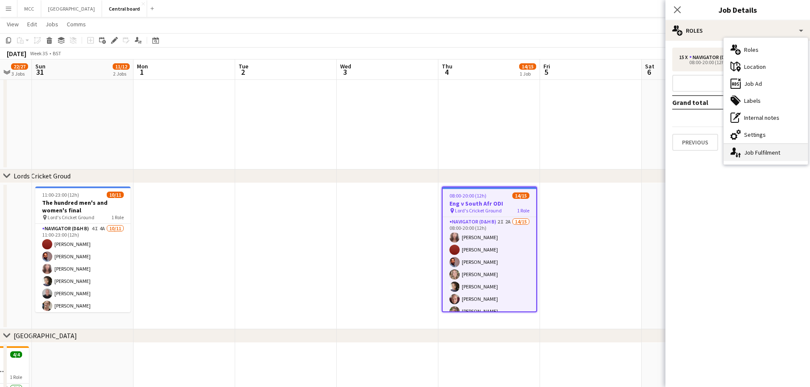
click at [773, 151] on div "single-neutral-actions-up-down Job Fulfilment" at bounding box center [766, 152] width 84 height 17
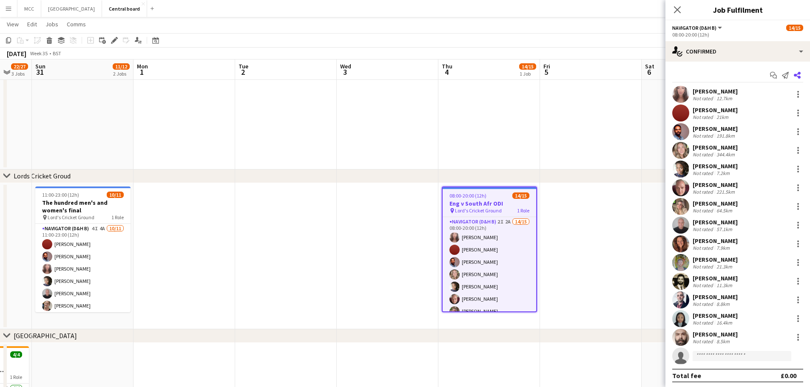
click at [795, 75] on app-icon "Share" at bounding box center [797, 75] width 12 height 12
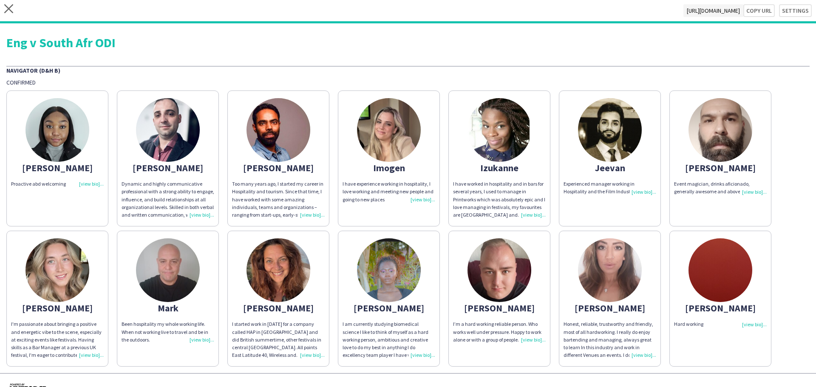
scroll to position [18, 0]
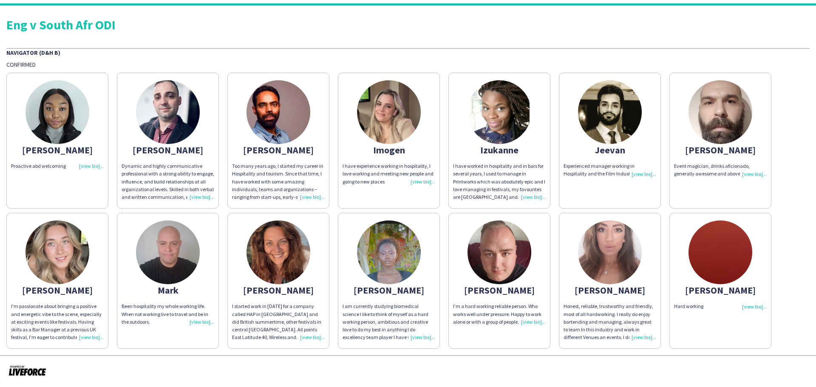
click at [751, 7] on div "Eng v South Afr ODI Navigator (D&H B) Confirmed [PERSON_NAME] Proactive abd wel…" at bounding box center [408, 181] width 816 height 350
click at [759, 9] on div "Eng v South Afr ODI Navigator (D&H B) Confirmed [PERSON_NAME] Proactive abd wel…" at bounding box center [408, 181] width 816 height 350
click at [748, 11] on div "Eng v South Afr ODI Navigator (D&H B) Confirmed [PERSON_NAME] Proactive abd wel…" at bounding box center [408, 181] width 816 height 350
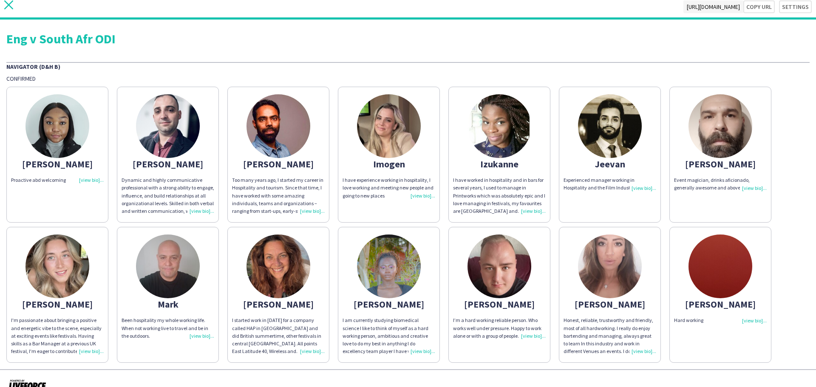
drag, startPoint x: 0, startPoint y: 4, endPoint x: 10, endPoint y: 11, distance: 11.9
click at [10, 11] on div "close [URL][DOMAIN_NAME] Copy url Settings" at bounding box center [408, 7] width 816 height 23
click at [8, 3] on icon "close" at bounding box center [8, 4] width 9 height 9
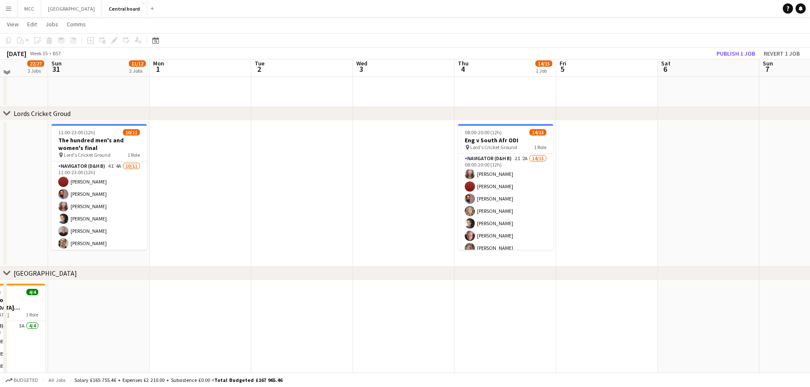
scroll to position [718, 0]
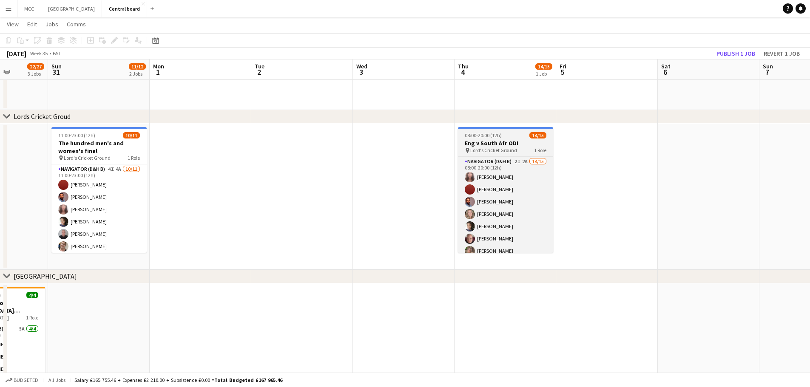
click at [518, 136] on div "08:00-20:00 (12h) 14/15" at bounding box center [505, 135] width 95 height 6
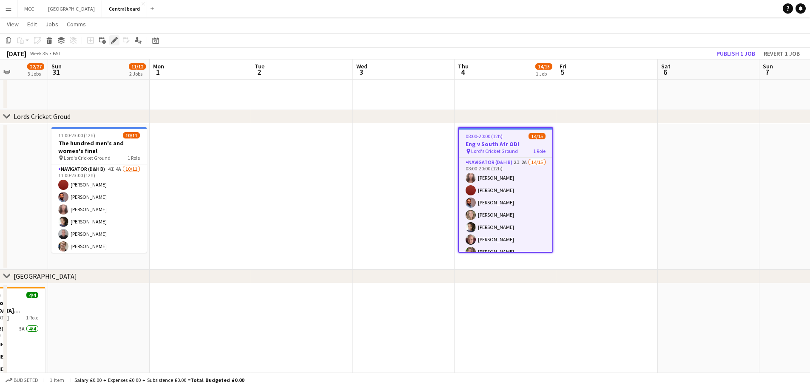
click at [113, 40] on icon "Edit" at bounding box center [114, 40] width 7 height 7
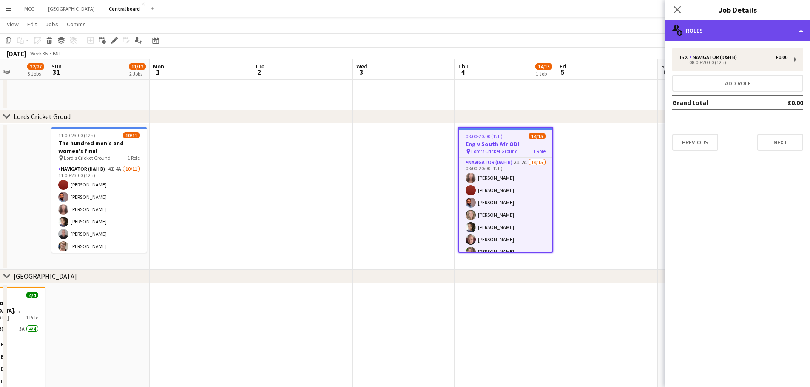
click at [798, 28] on div "multiple-users-add Roles" at bounding box center [737, 30] width 145 height 20
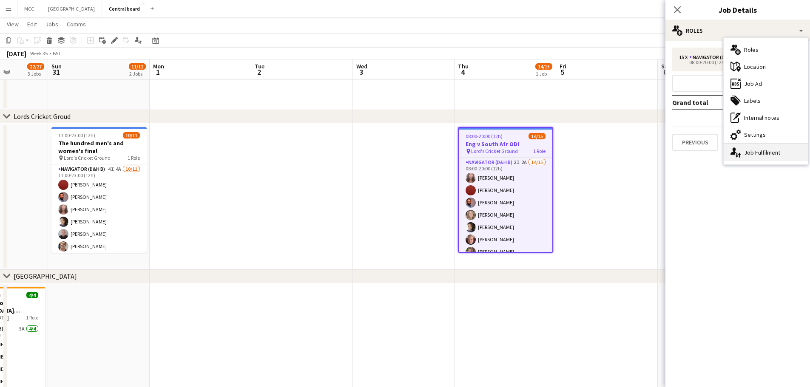
click at [775, 145] on div "single-neutral-actions-up-down Job Fulfilment" at bounding box center [766, 152] width 84 height 17
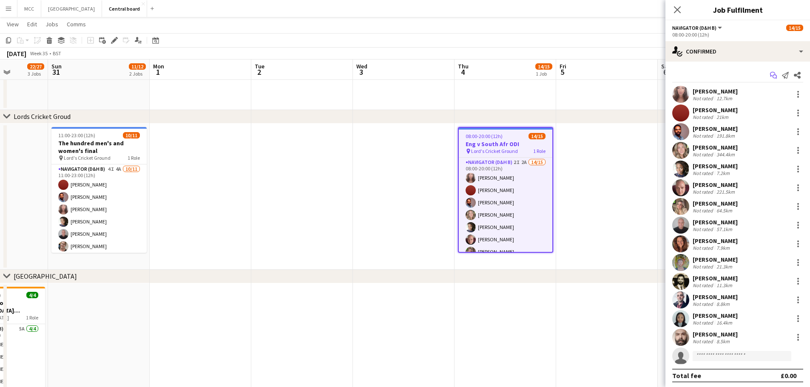
click at [770, 78] on icon "Start chat" at bounding box center [773, 75] width 7 height 7
click at [794, 78] on app-icon "Share" at bounding box center [797, 75] width 12 height 12
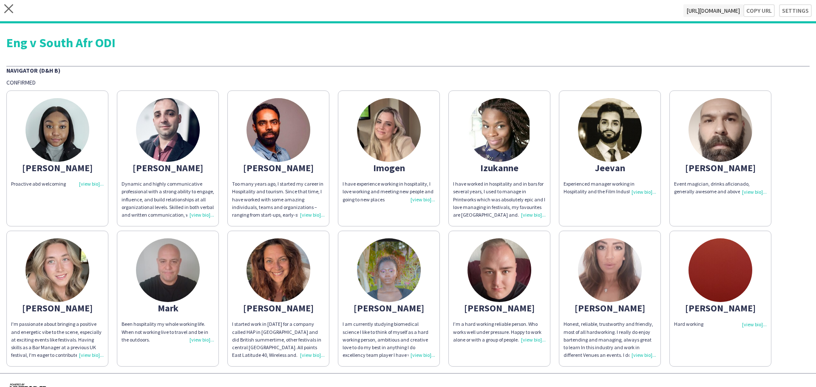
scroll to position [18, 0]
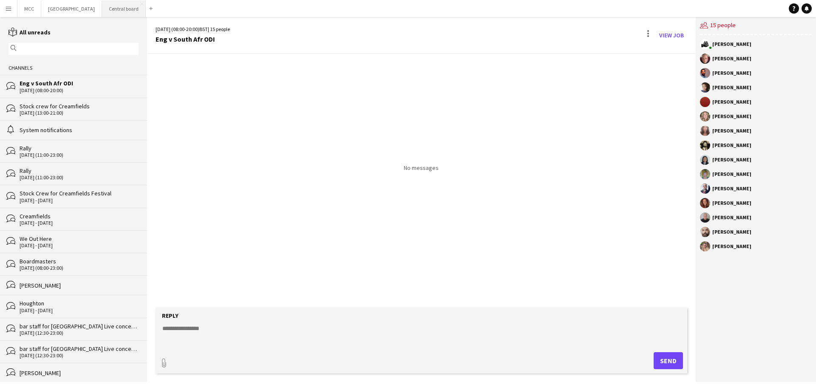
click at [126, 9] on button "Central board Close" at bounding box center [124, 8] width 44 height 17
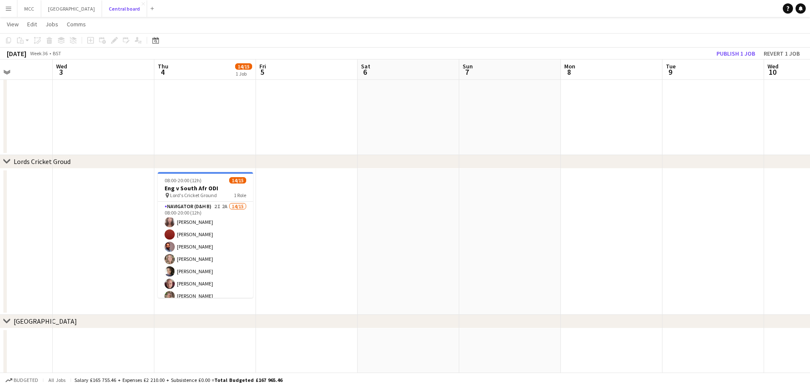
scroll to position [672, 0]
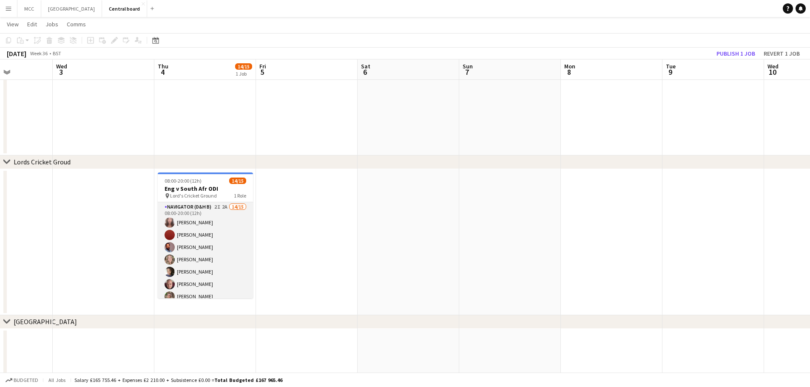
click at [186, 244] on app-card-role "Navigator (D&H B) 2I 2A 14/15 08:00-20:00 (12h) [PERSON_NAME] [PERSON_NAME] [PE…" at bounding box center [205, 303] width 95 height 202
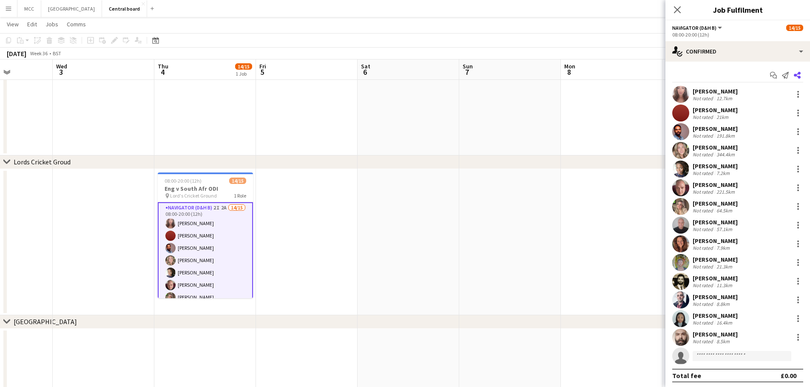
click at [794, 75] on icon "Share" at bounding box center [797, 75] width 7 height 7
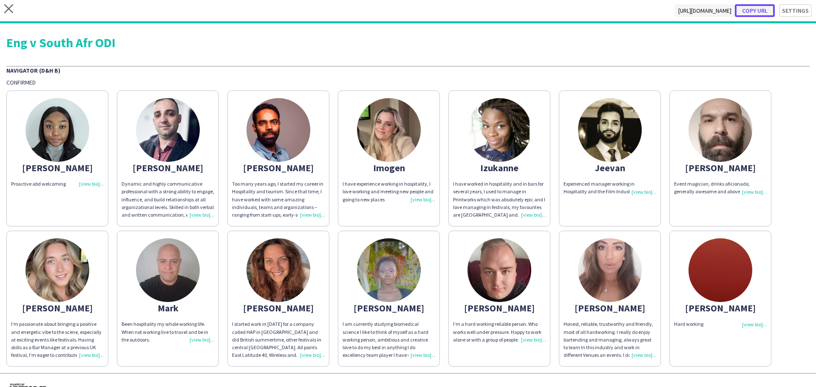
click at [759, 9] on button "Copy url" at bounding box center [755, 10] width 40 height 13
type textarea "**********"
